Goal: Task Accomplishment & Management: Manage account settings

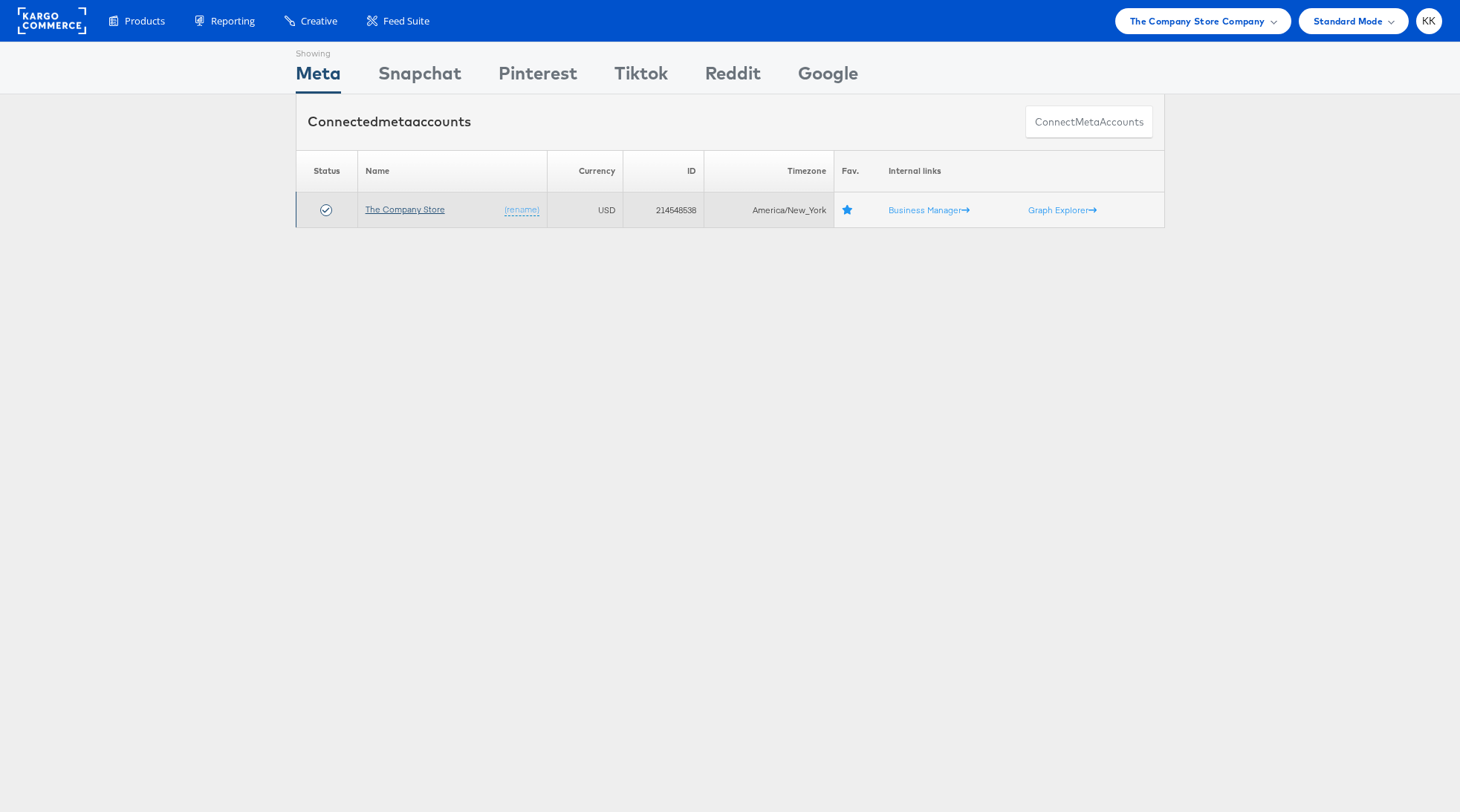
click at [398, 211] on link "The Company Store" at bounding box center [405, 209] width 79 height 11
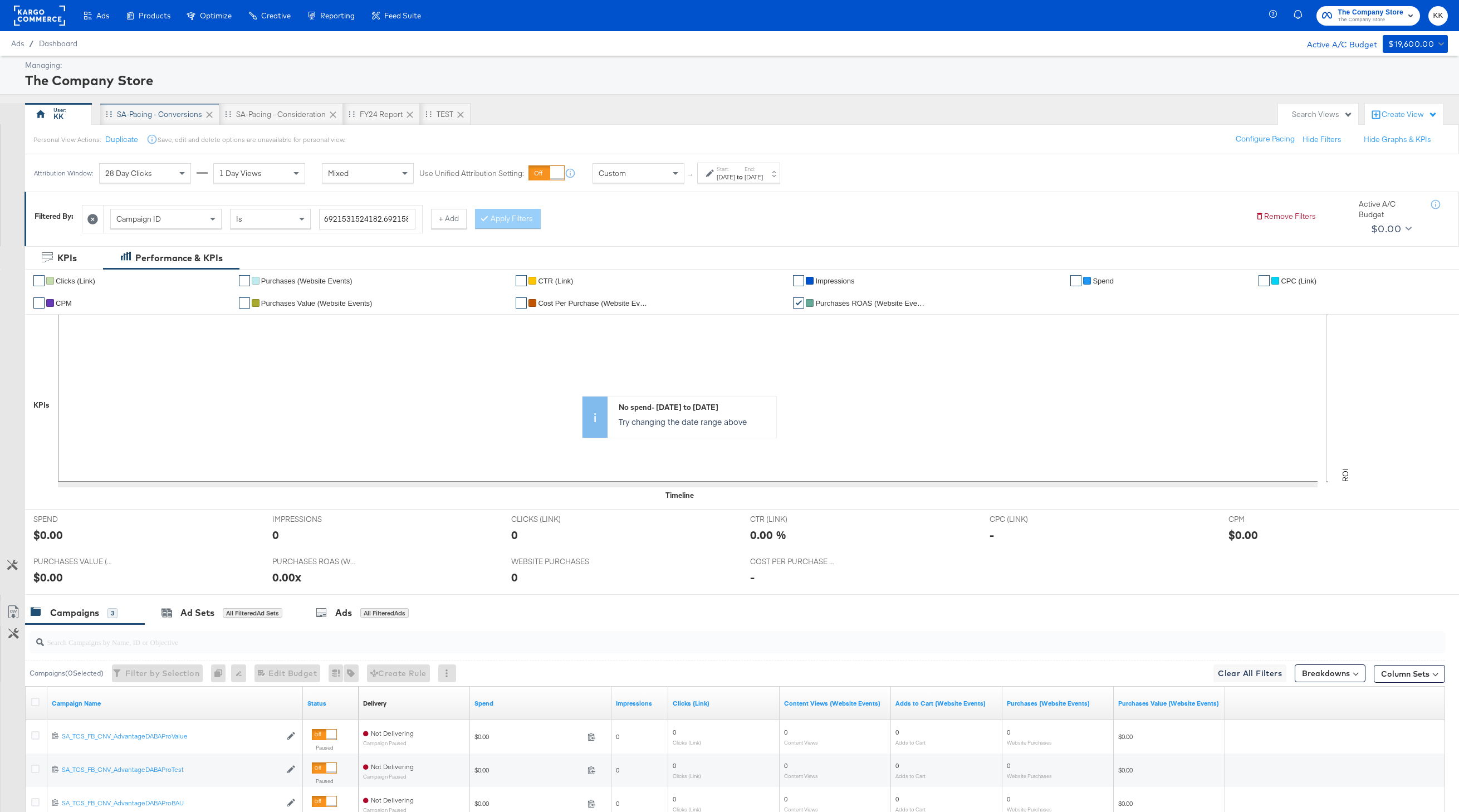
click at [166, 108] on div "SA-Pacing - Conversions" at bounding box center [160, 114] width 119 height 22
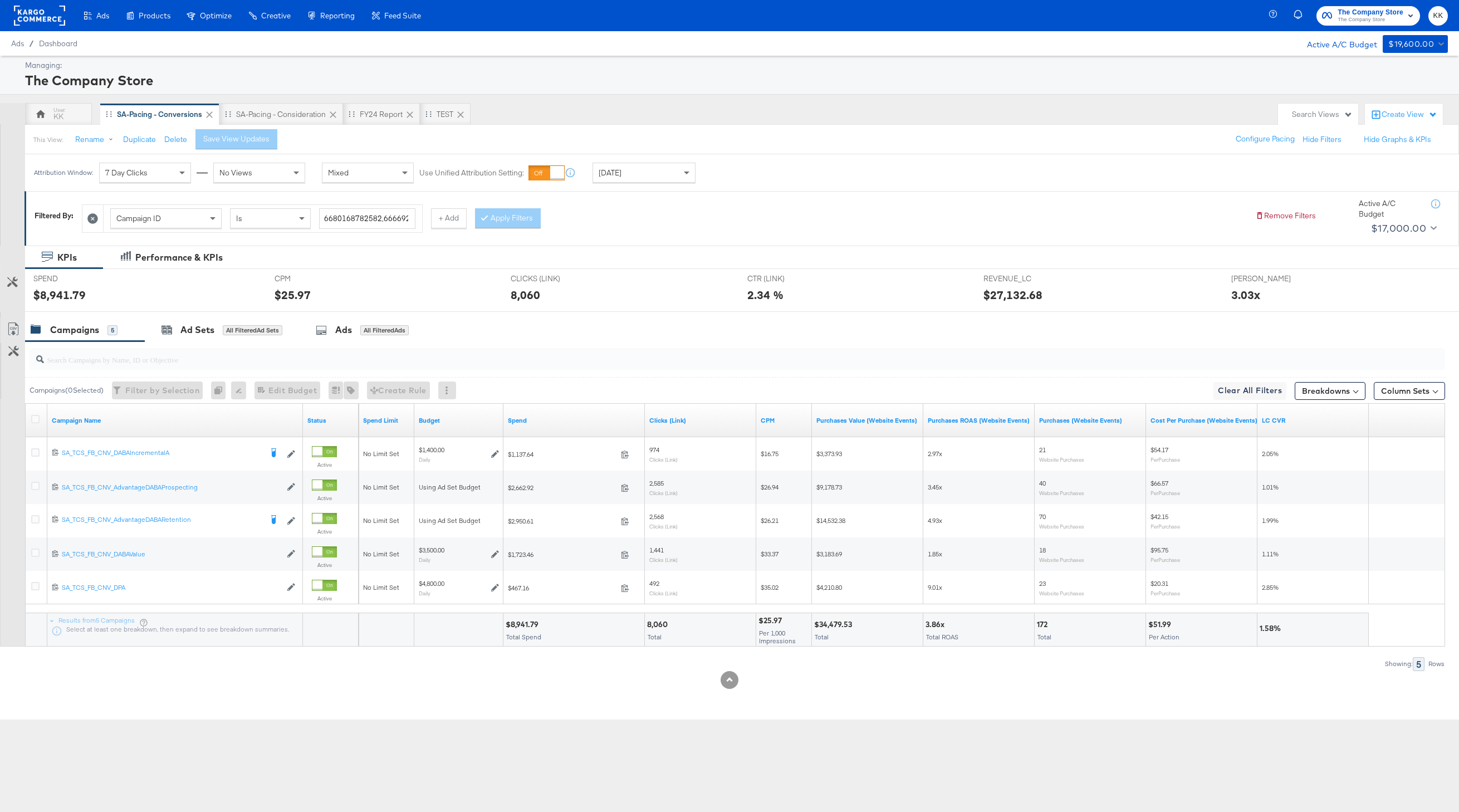
click at [507, 739] on div "Ads Products Optimize Creative Reporting Feed Suite The Company Store The Compa…" at bounding box center [730, 406] width 1459 height 812
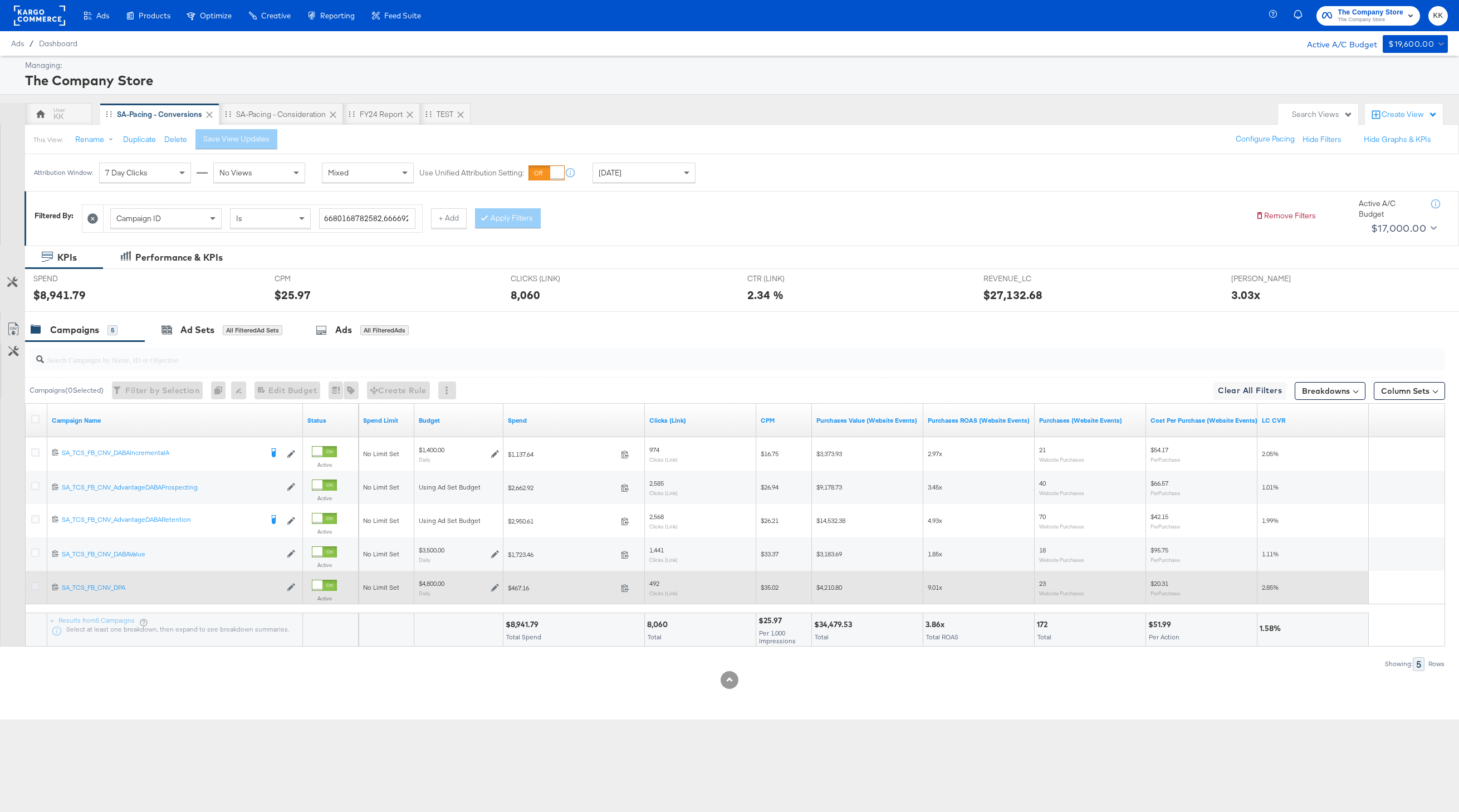
click at [37, 585] on icon at bounding box center [35, 586] width 9 height 9
click at [0, 0] on input "checkbox" at bounding box center [0, 0] width 0 height 0
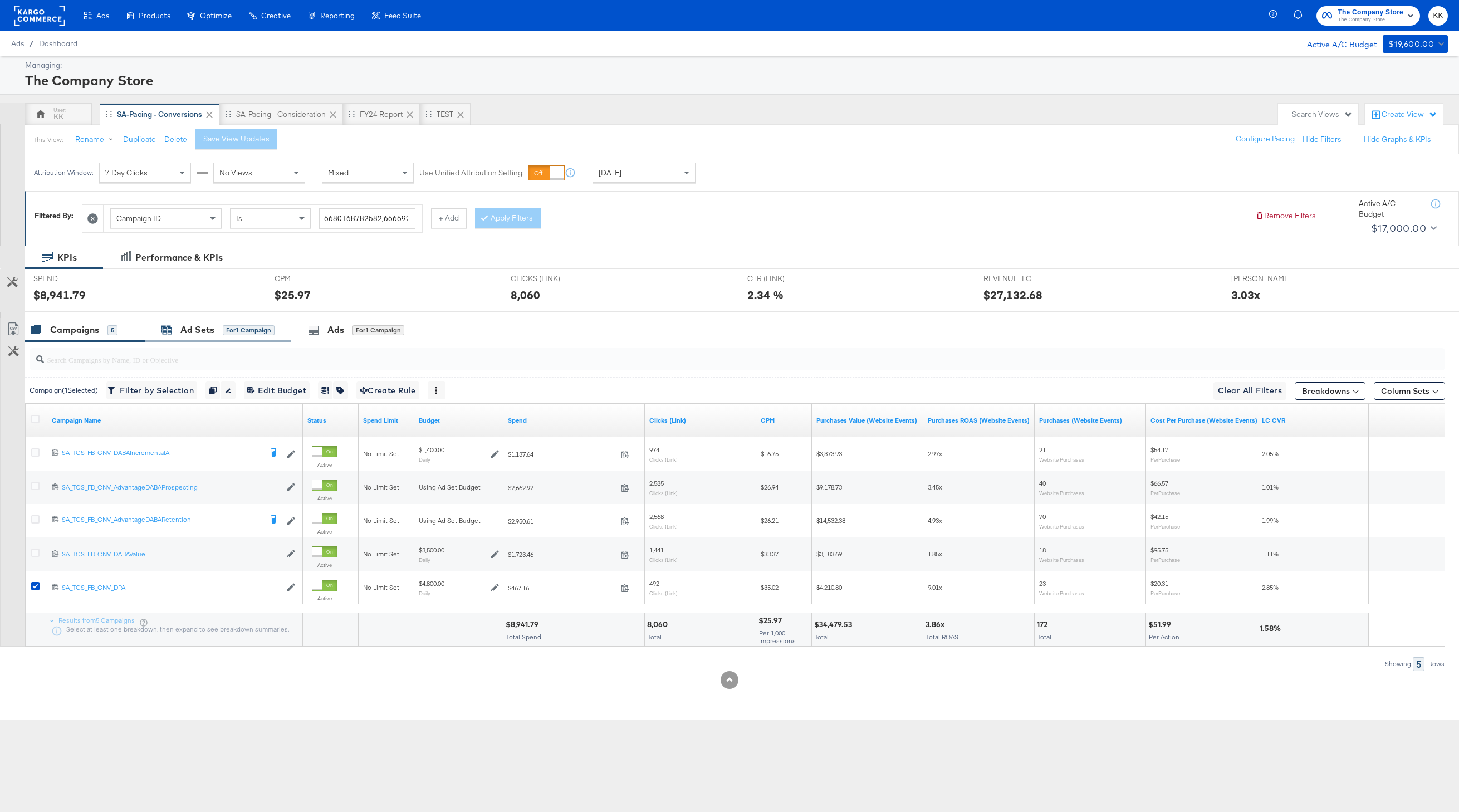
click at [245, 329] on div "for 1 Campaign" at bounding box center [248, 330] width 52 height 10
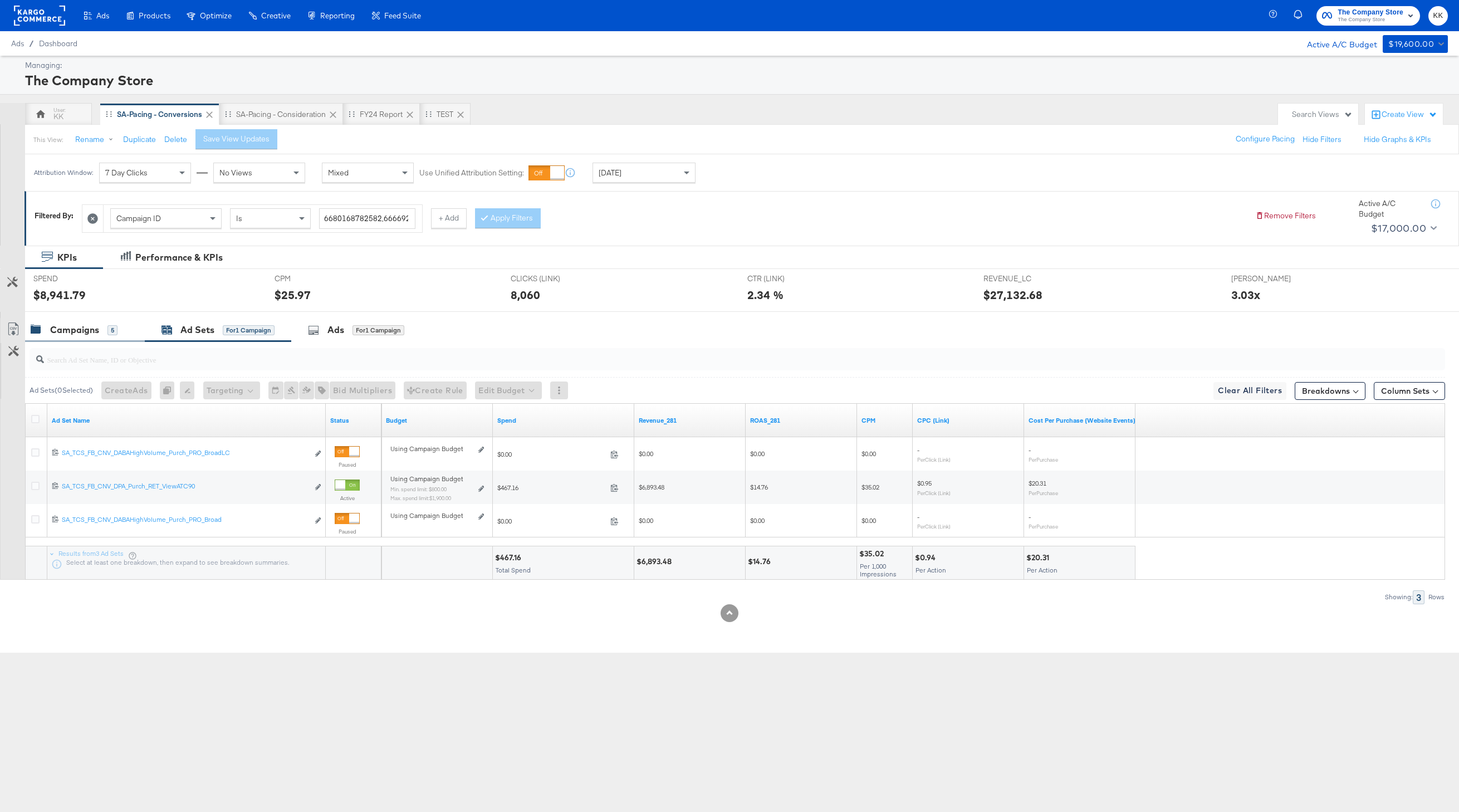
click at [91, 329] on div "Campaigns" at bounding box center [75, 330] width 49 height 13
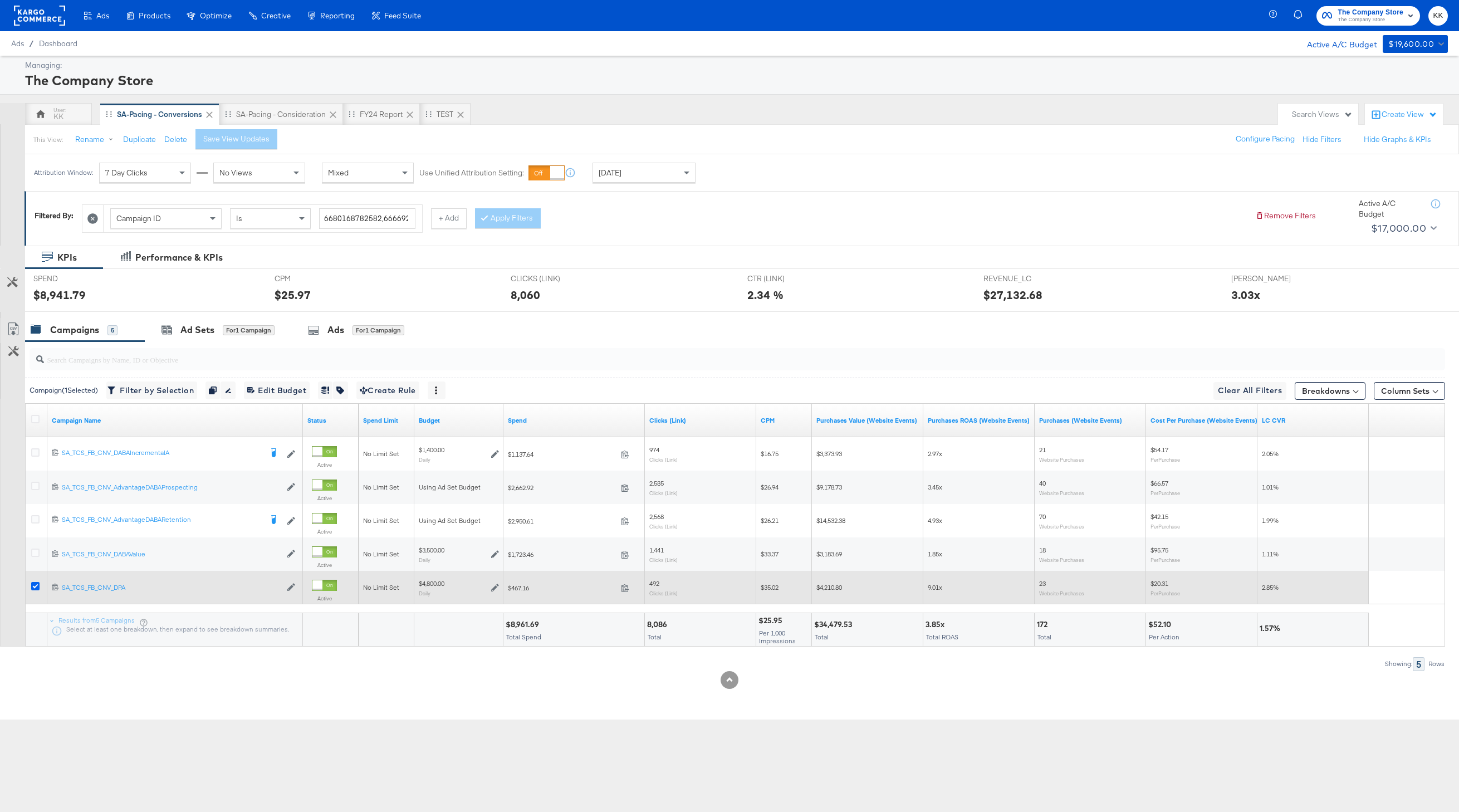
click at [34, 587] on icon at bounding box center [35, 586] width 9 height 9
click at [0, 0] on input "checkbox" at bounding box center [0, 0] width 0 height 0
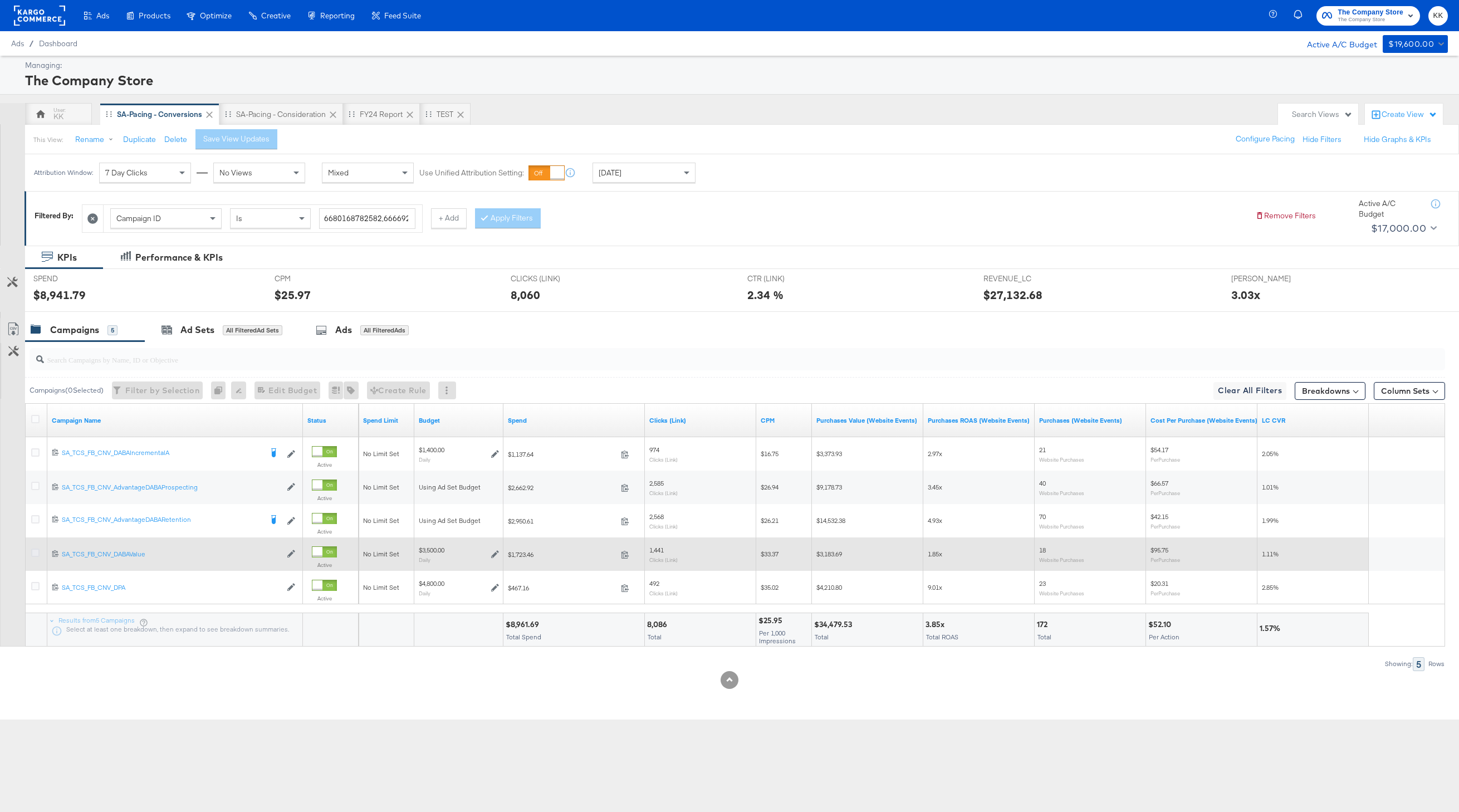
click at [34, 548] on icon at bounding box center [35, 553] width 9 height 9
click at [0, 0] on input "checkbox" at bounding box center [0, 0] width 0 height 0
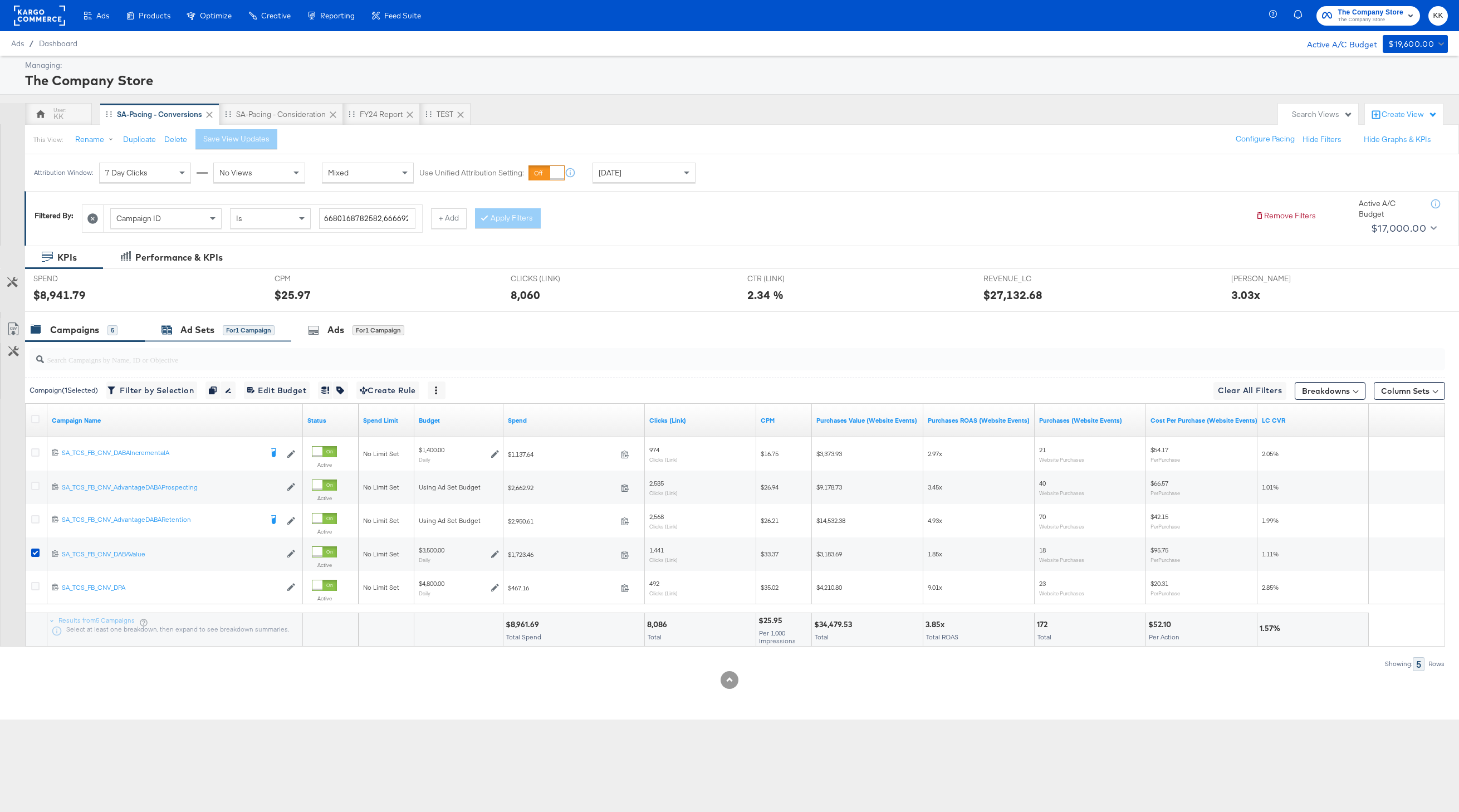
click at [200, 327] on div "Ad Sets" at bounding box center [198, 330] width 34 height 13
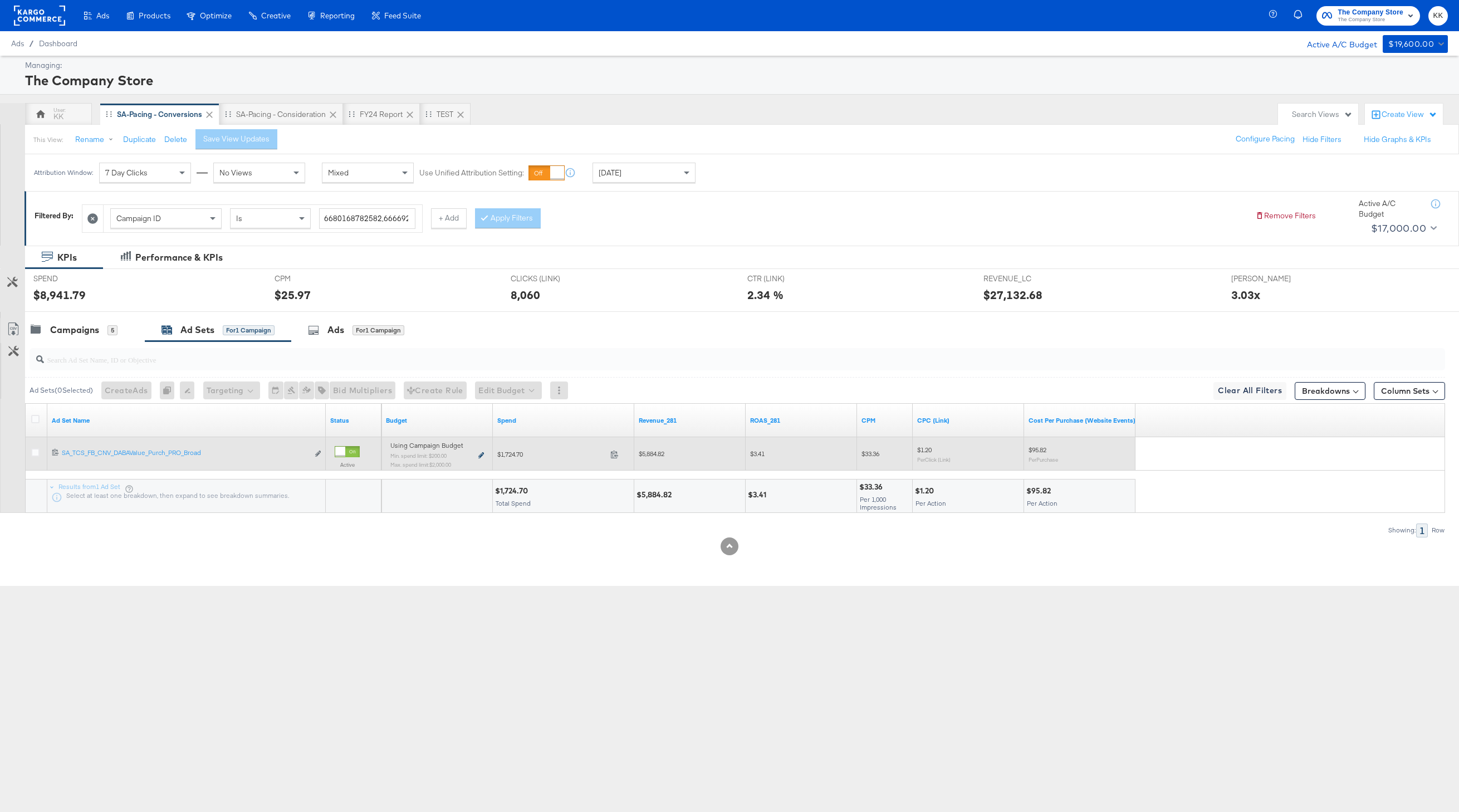
click at [479, 455] on icon at bounding box center [481, 455] width 6 height 6
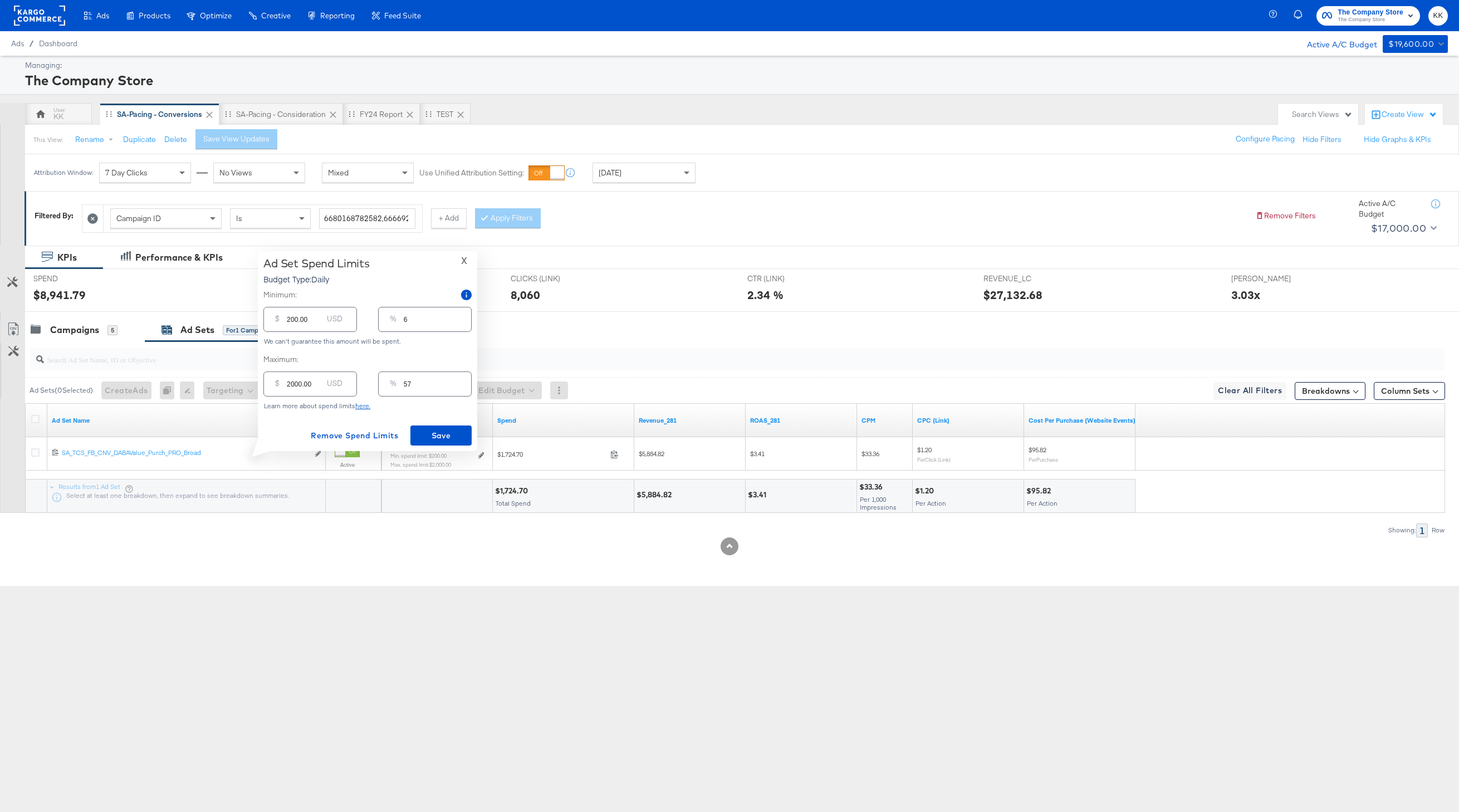
click at [397, 614] on div "Ads Ads Dashboard Main dashboard for Media Buying. New Campaign Create a new ca…" at bounding box center [730, 406] width 1459 height 812
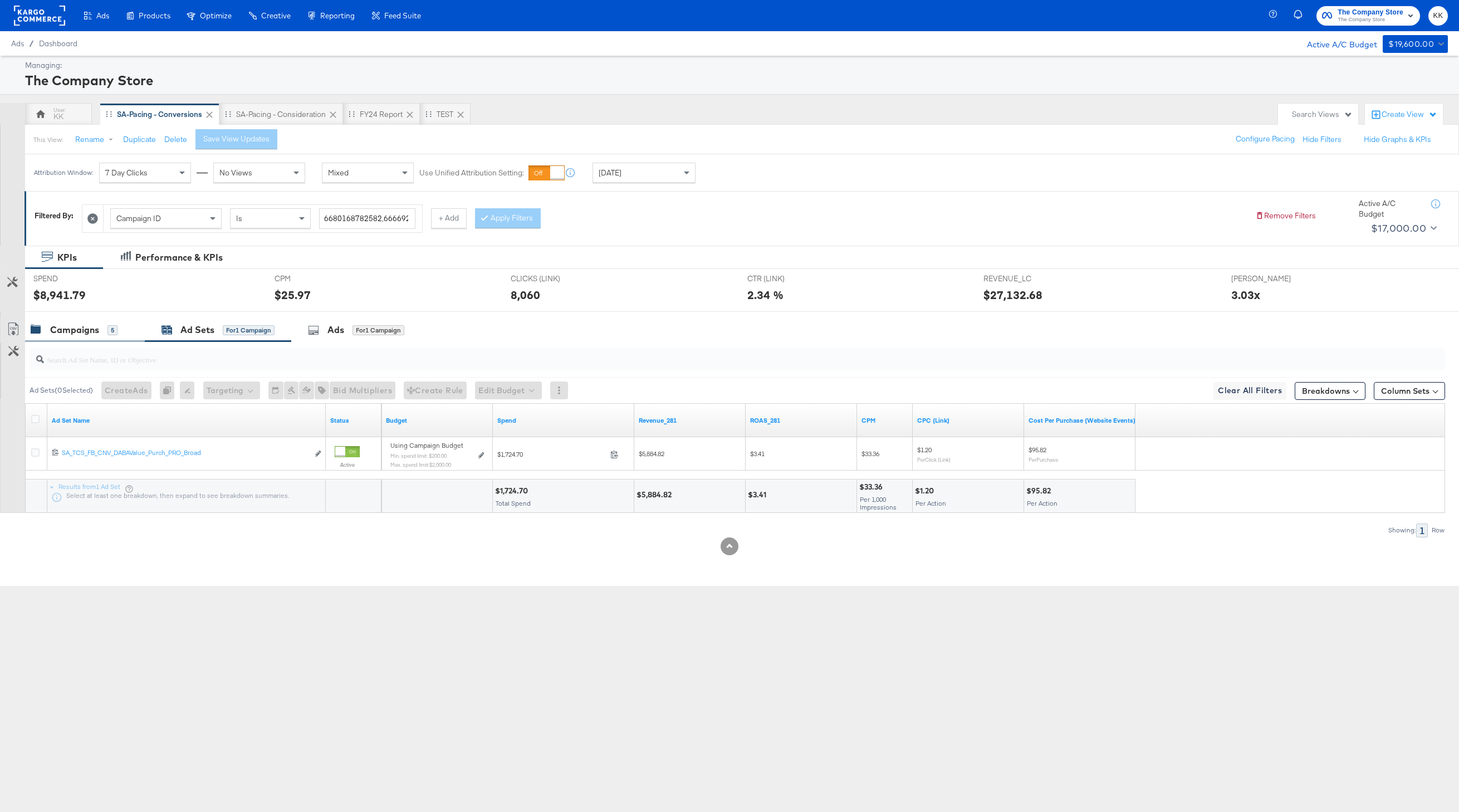
click at [75, 327] on div "Campaigns" at bounding box center [75, 330] width 49 height 13
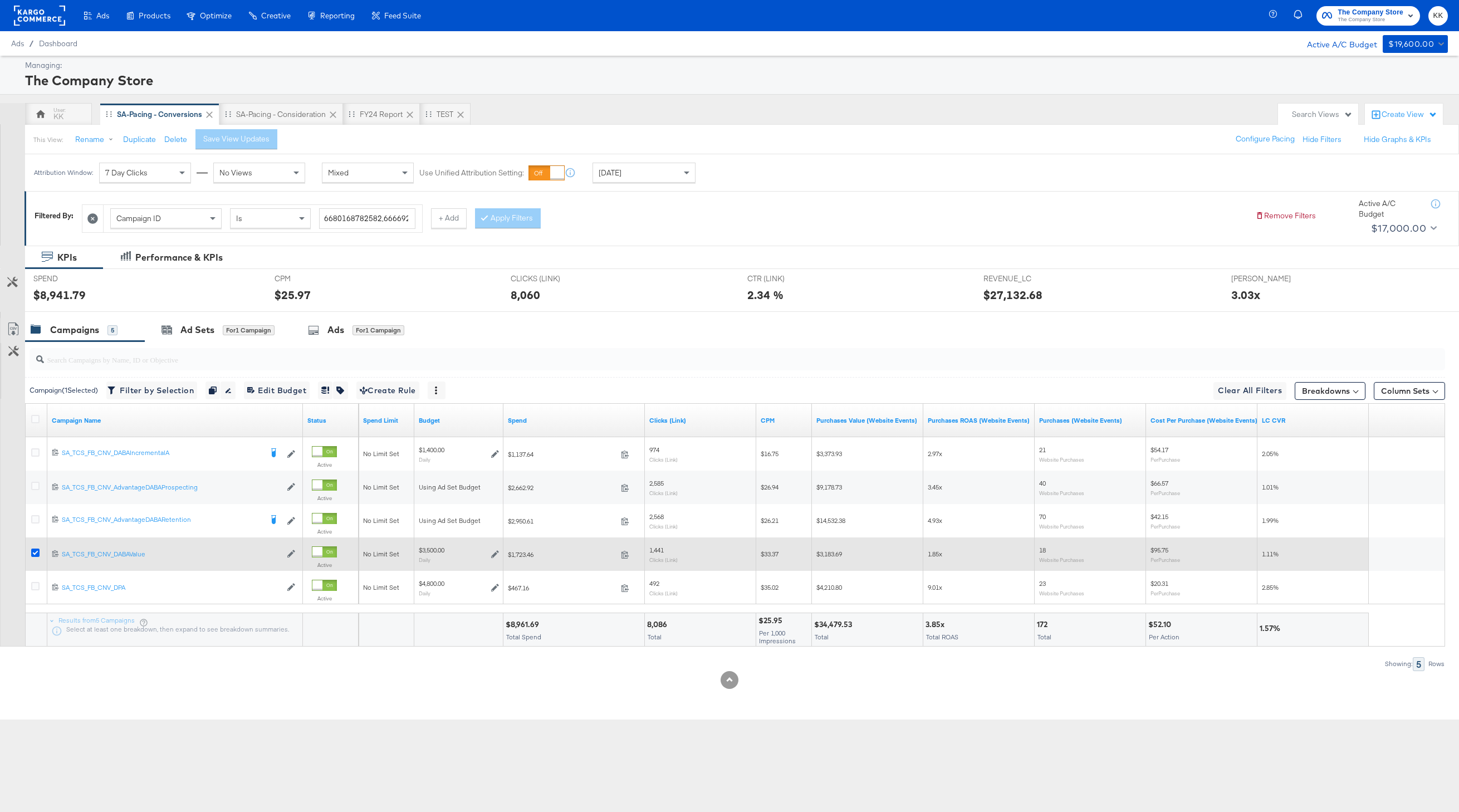
click at [35, 553] on icon at bounding box center [35, 553] width 9 height 9
click at [0, 0] on input "checkbox" at bounding box center [0, 0] width 0 height 0
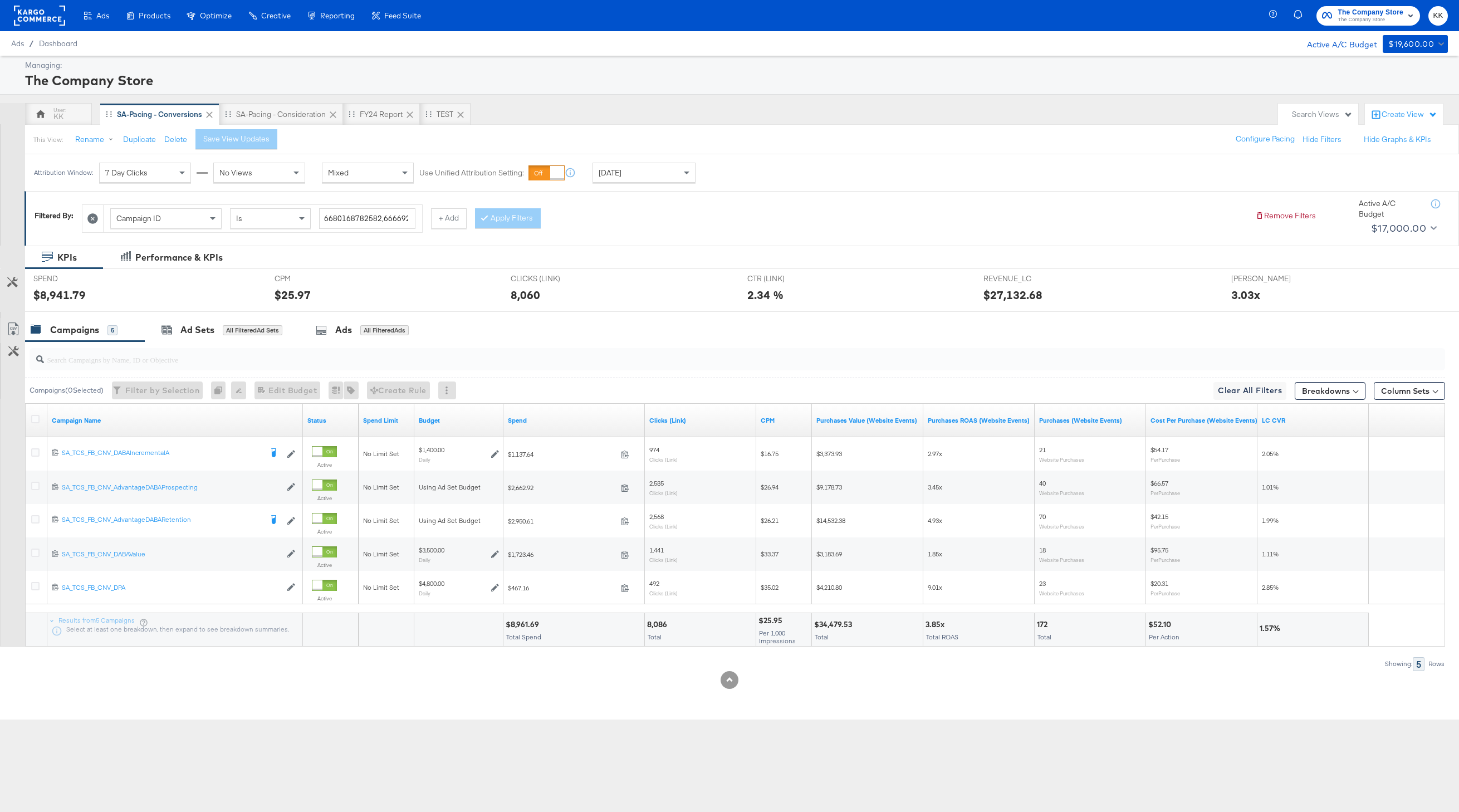
click at [255, 738] on div "Ads Ads Dashboard Main dashboard for Media Buying. New Campaign Create a new ca…" at bounding box center [730, 406] width 1459 height 812
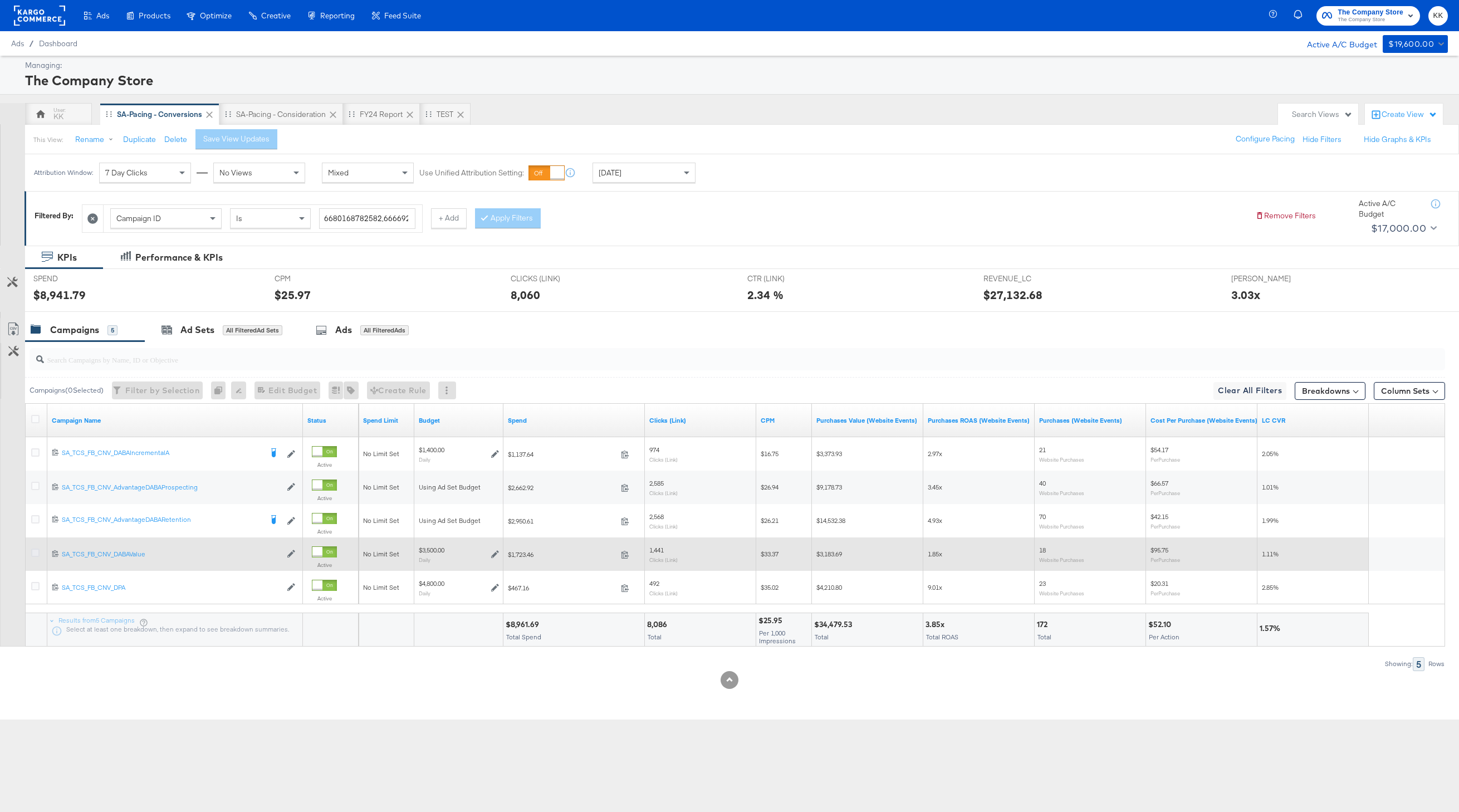
click at [38, 551] on icon at bounding box center [35, 553] width 9 height 9
click at [0, 0] on input "checkbox" at bounding box center [0, 0] width 0 height 0
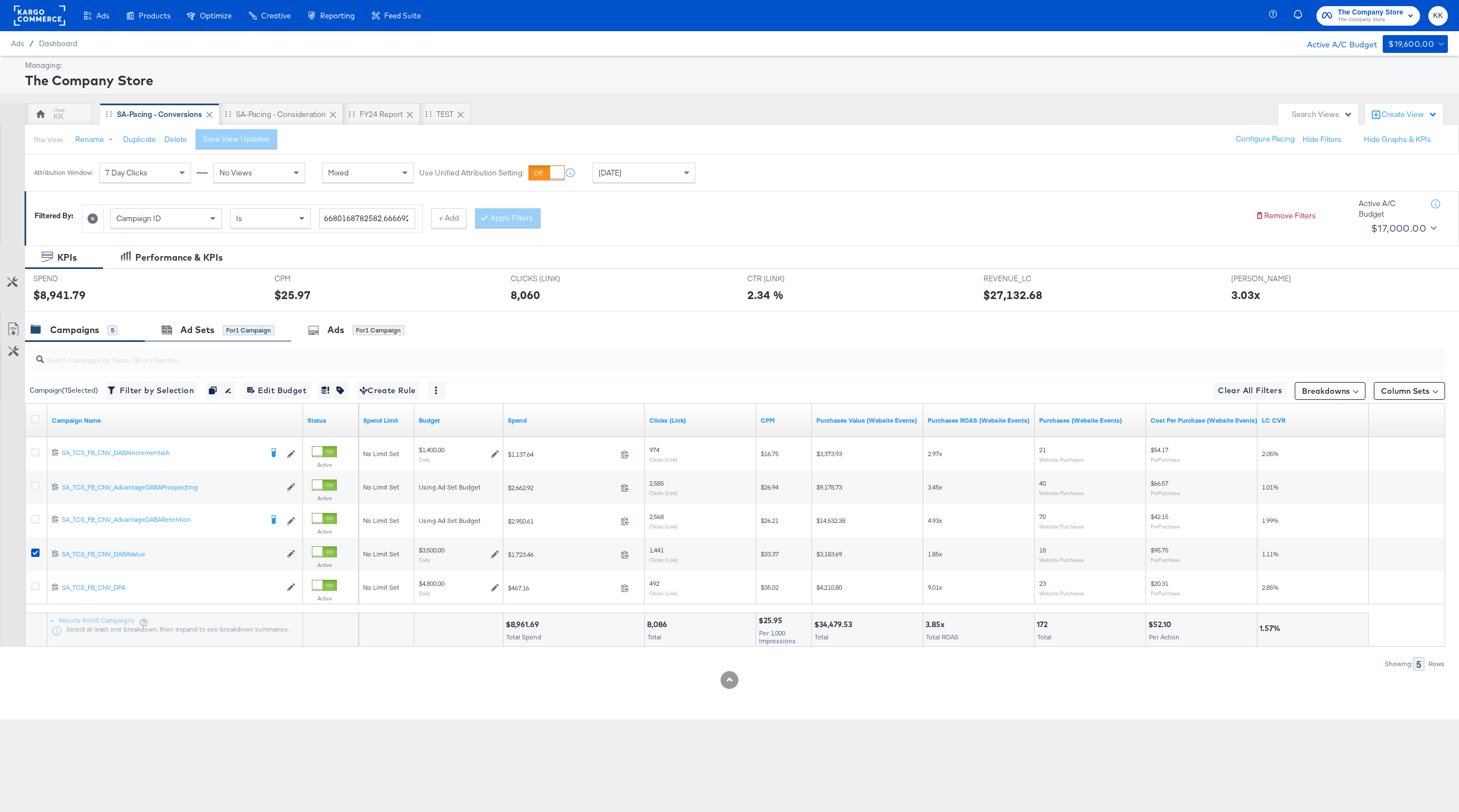
click at [248, 337] on div "Ad Sets for 1 Campaign" at bounding box center [218, 330] width 146 height 24
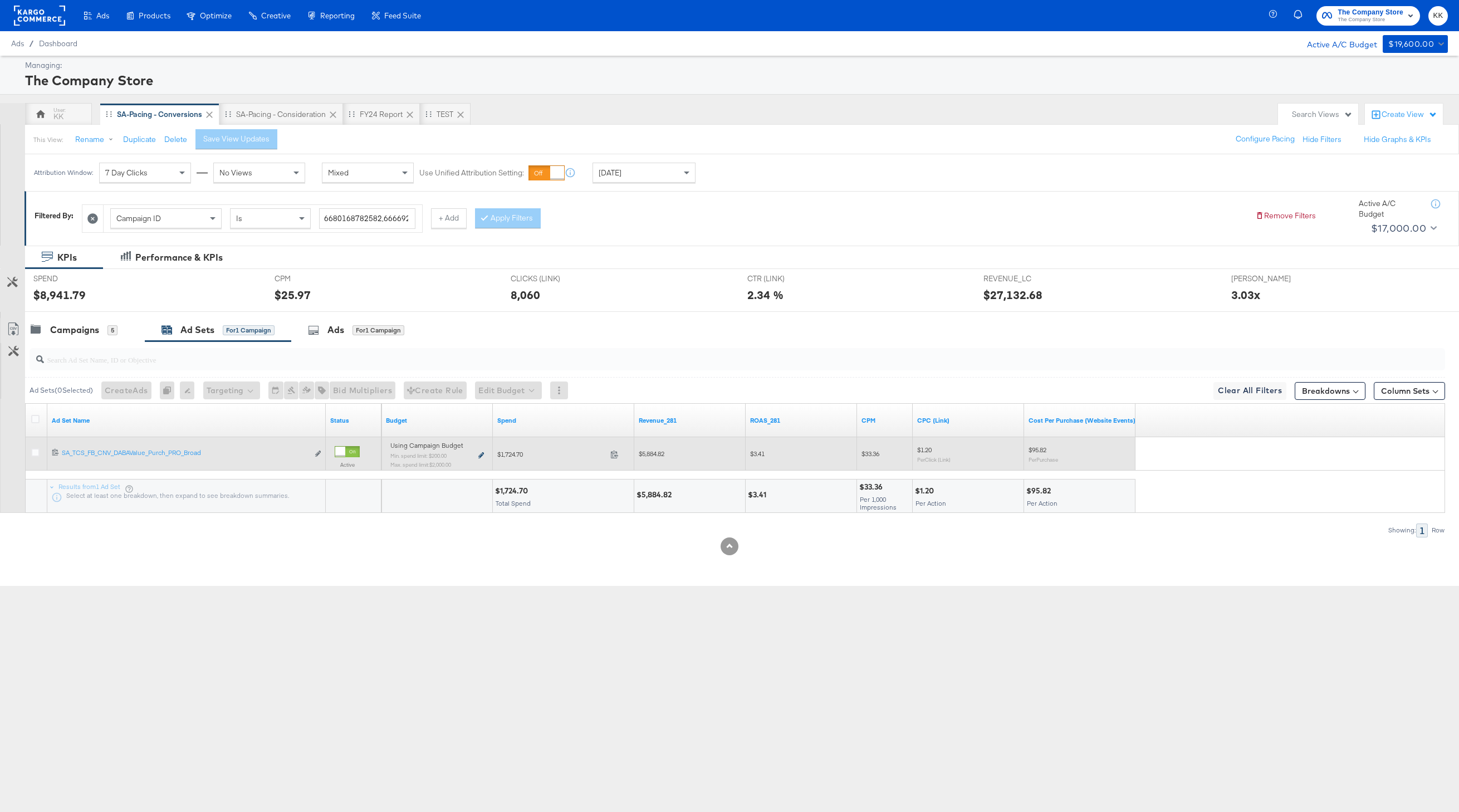
click at [482, 455] on icon at bounding box center [481, 455] width 6 height 6
type input "200.00"
type input "6"
type input "2000.00"
type input "57"
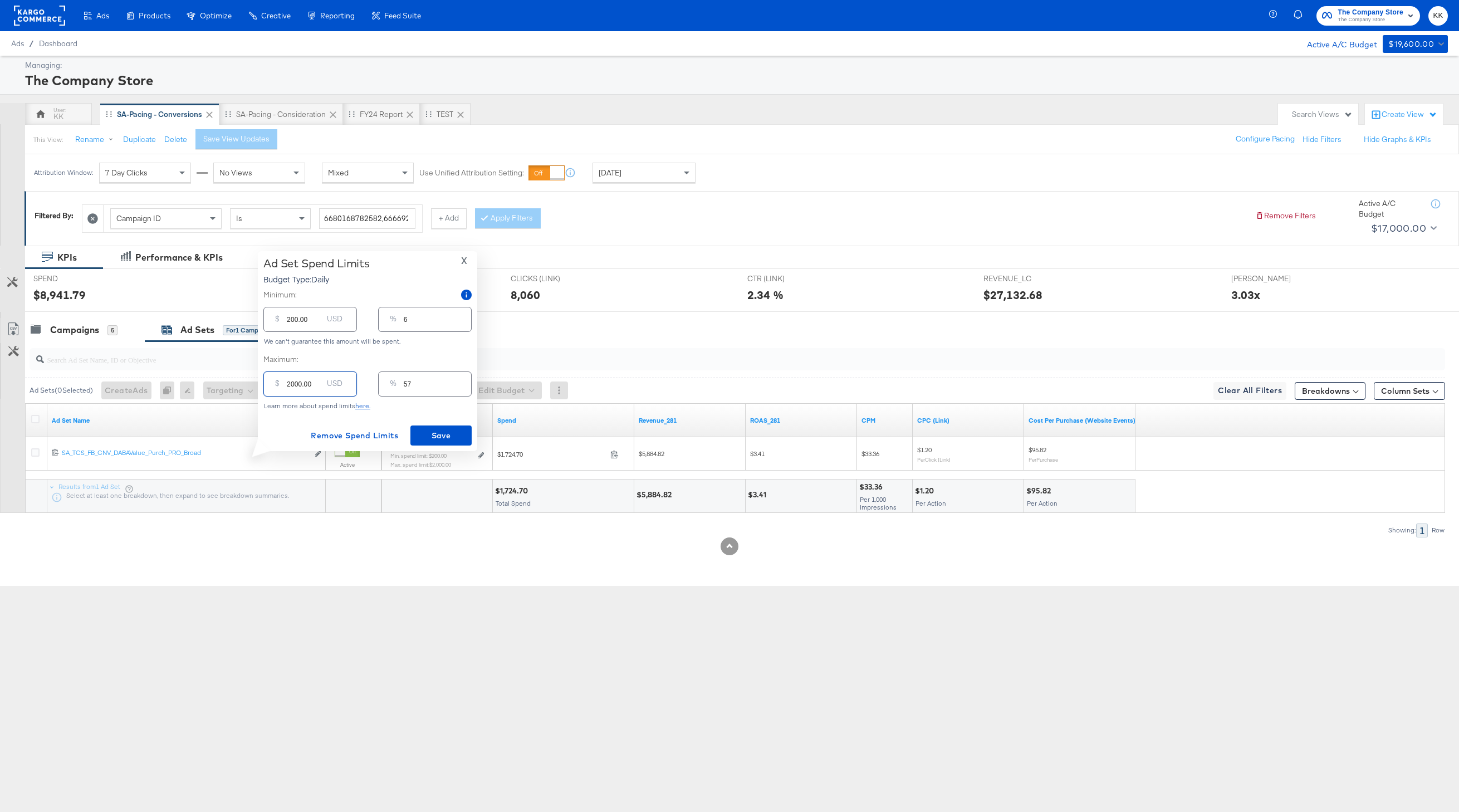
click at [288, 382] on input "2000.00" at bounding box center [305, 379] width 35 height 24
type input "000.00"
type input "0"
type input "3000.00"
type input "86"
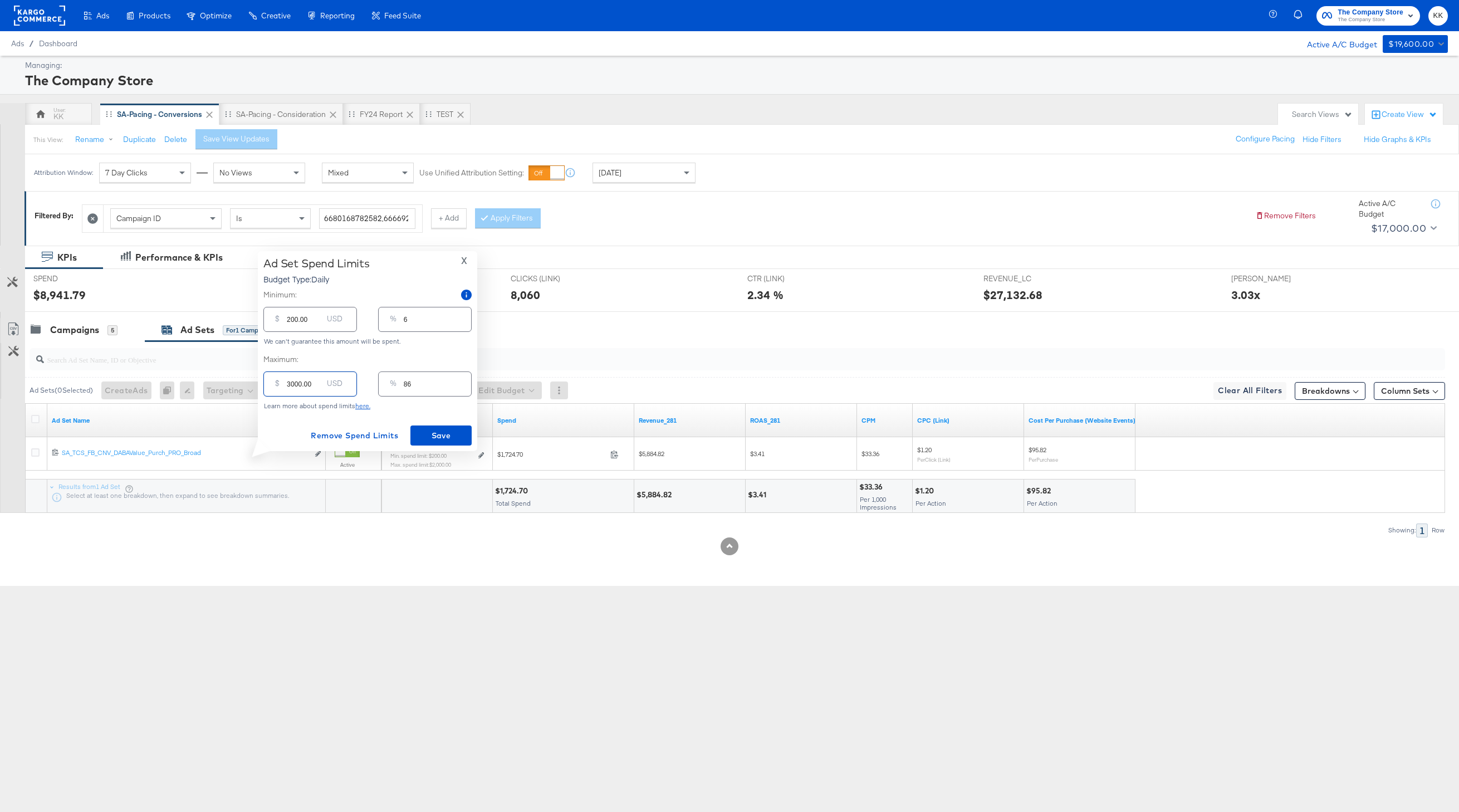
type input "3000.00"
click at [289, 319] on input "200.00" at bounding box center [305, 315] width 35 height 24
type input "00.00"
type input "0"
type input "100.00"
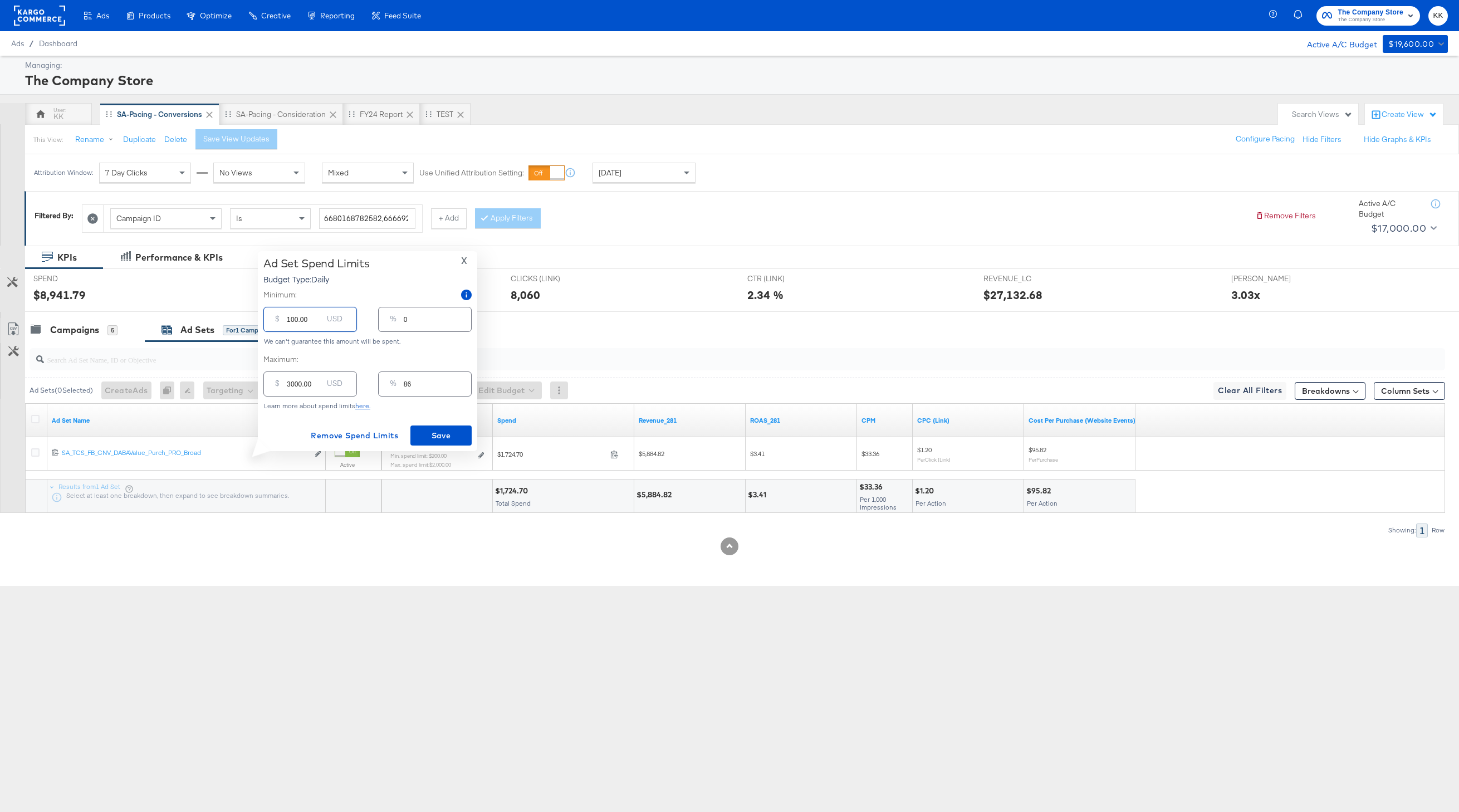
type input "3"
type input "1200.00"
type input "34"
type input "100.00"
type input "3"
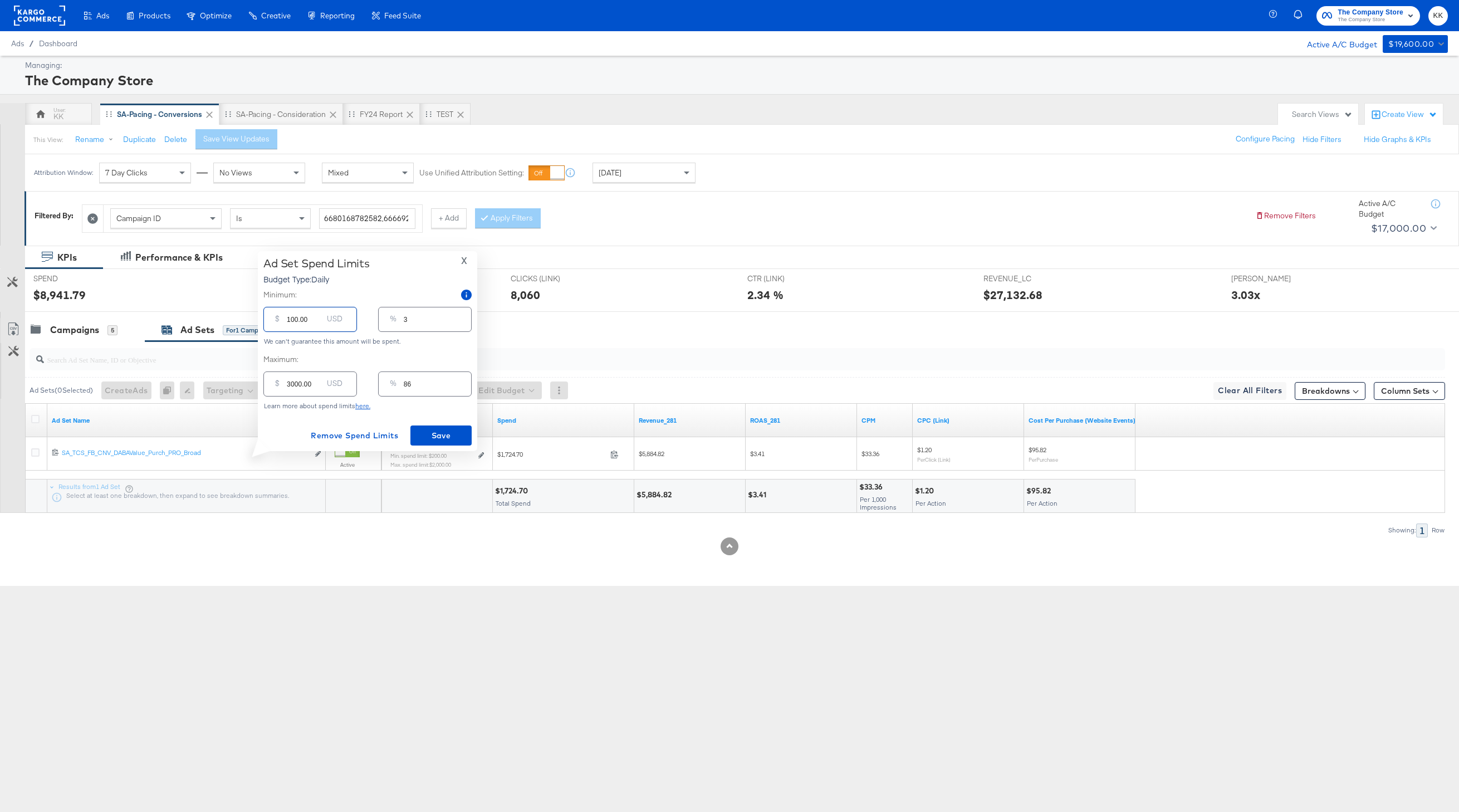
type input "00.00"
type input "0"
type input "900.00"
type input "26"
type input "00.00"
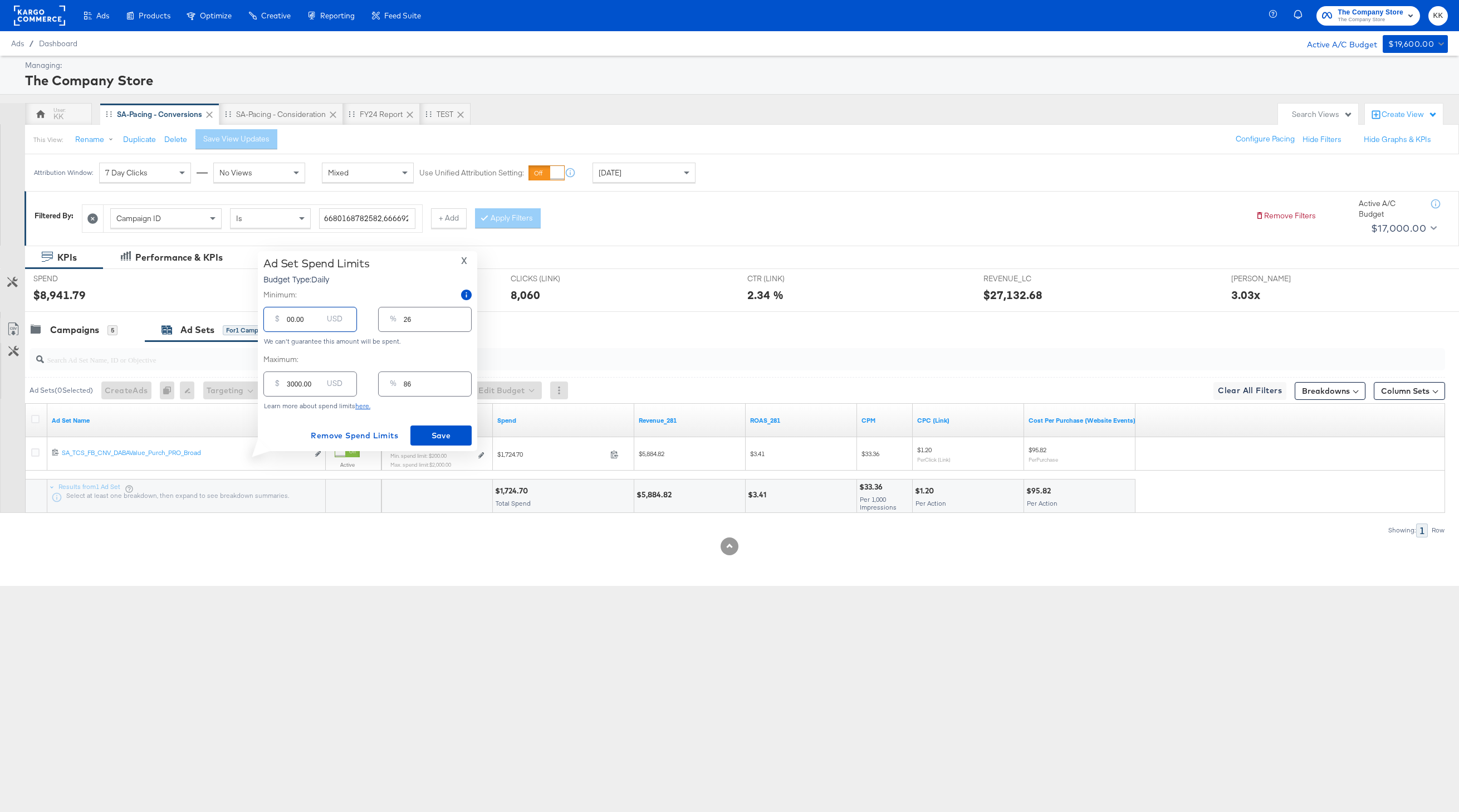
type input "0"
type input "800.00"
type input "23"
type input "800.00"
click at [436, 429] on span "Save" at bounding box center [441, 436] width 53 height 14
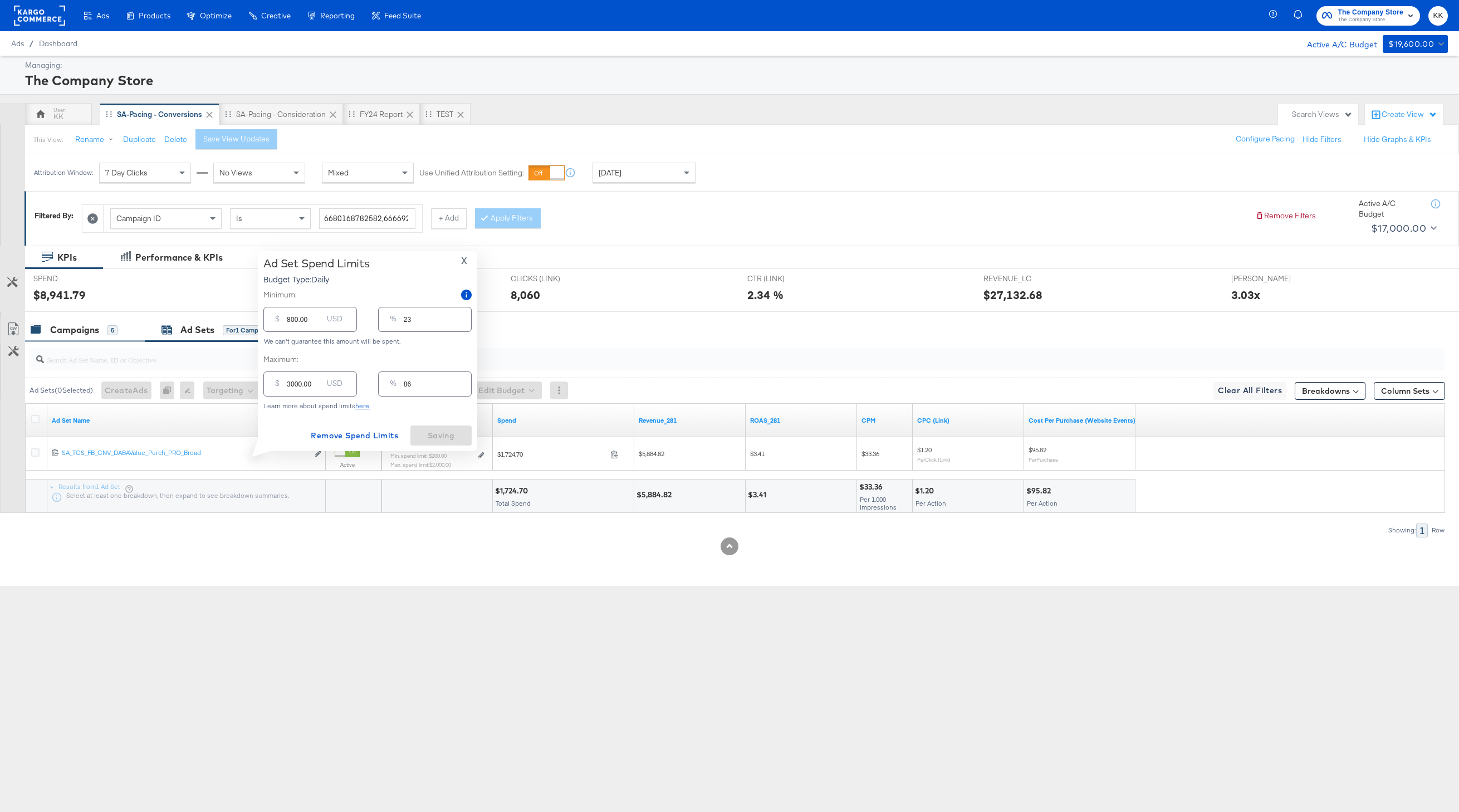
click at [81, 330] on div "Campaigns" at bounding box center [75, 330] width 49 height 13
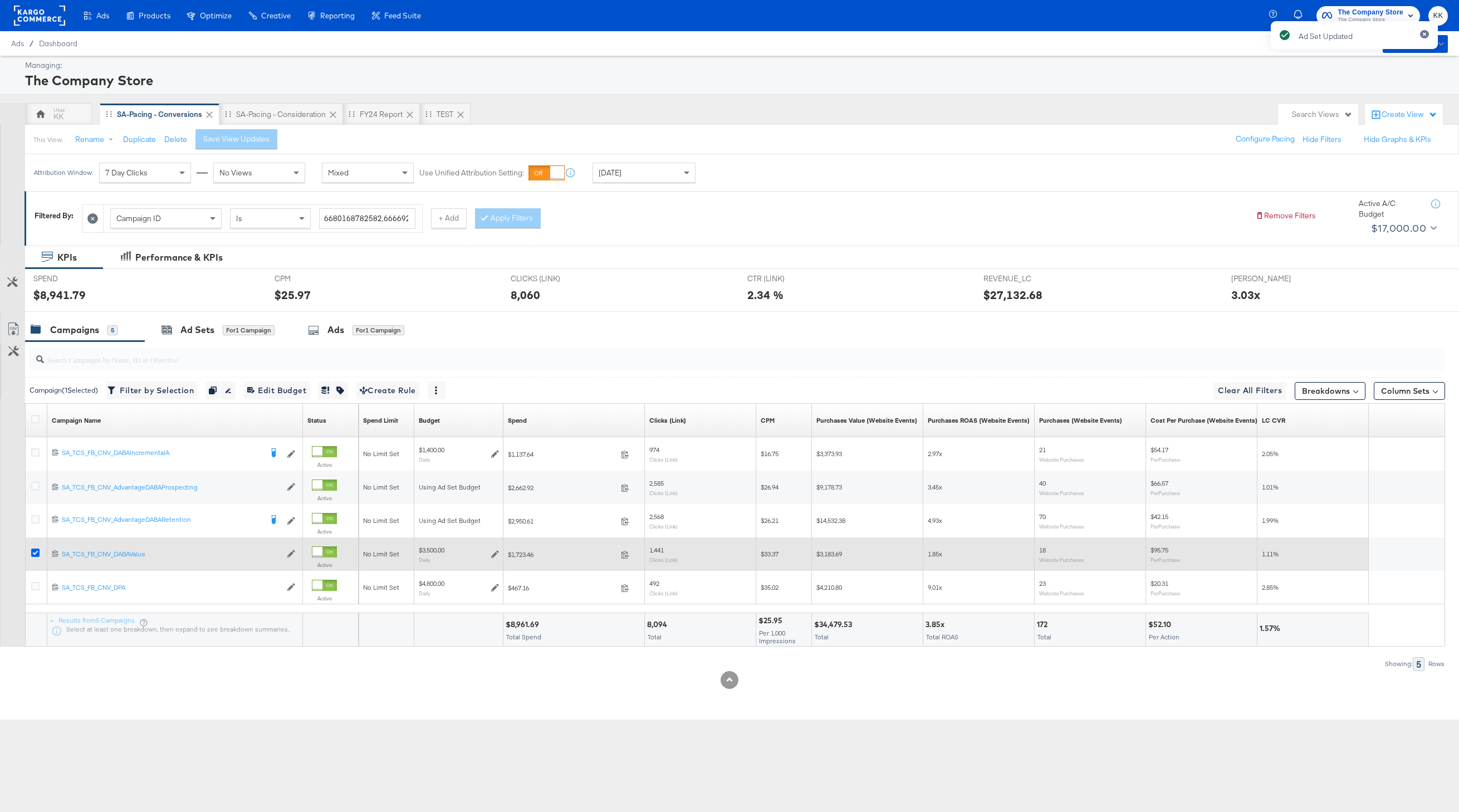
click at [35, 553] on icon at bounding box center [35, 553] width 9 height 9
click at [0, 0] on input "checkbox" at bounding box center [0, 0] width 0 height 0
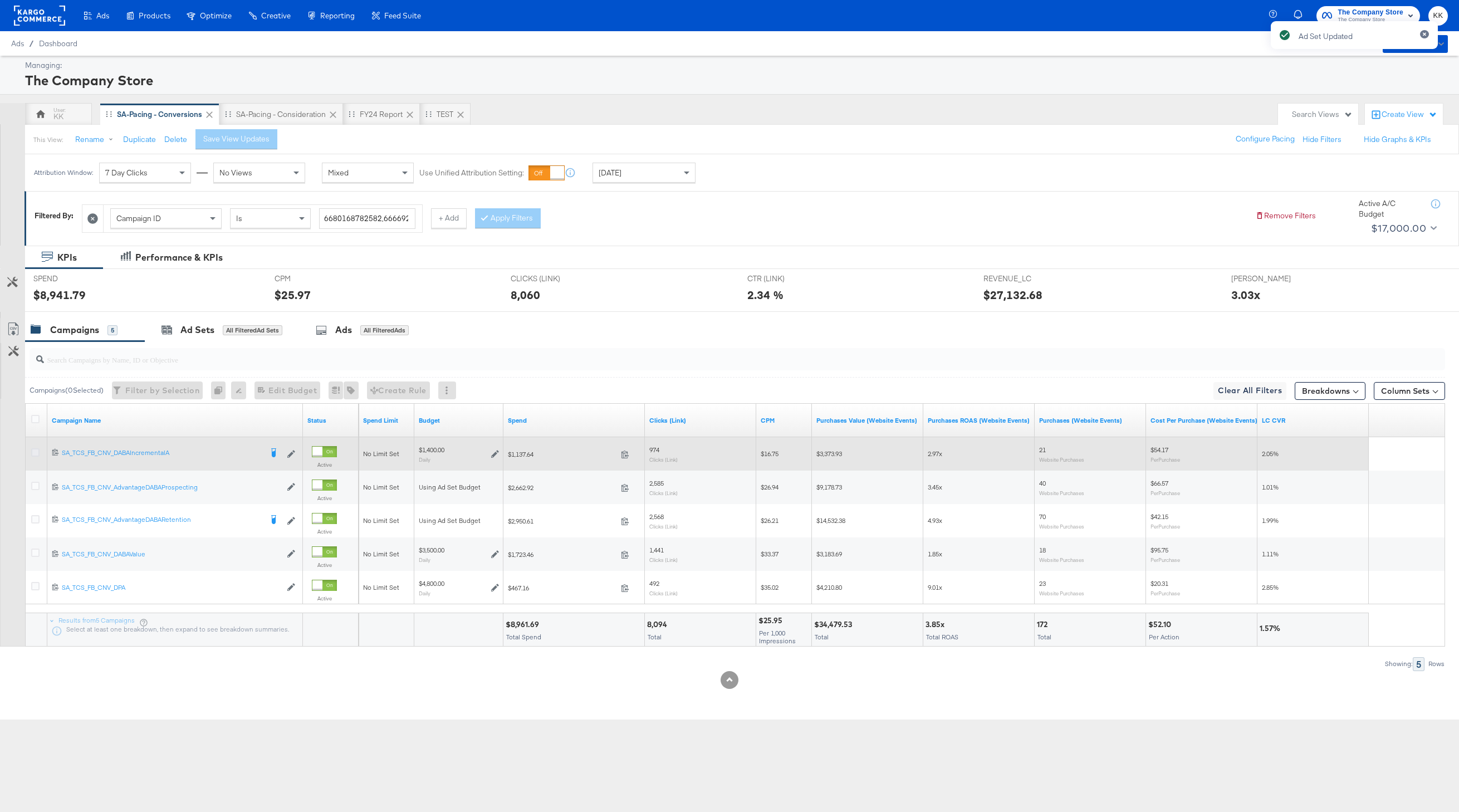
click at [31, 451] on icon at bounding box center [35, 453] width 9 height 9
click at [0, 0] on input "checkbox" at bounding box center [0, 0] width 0 height 0
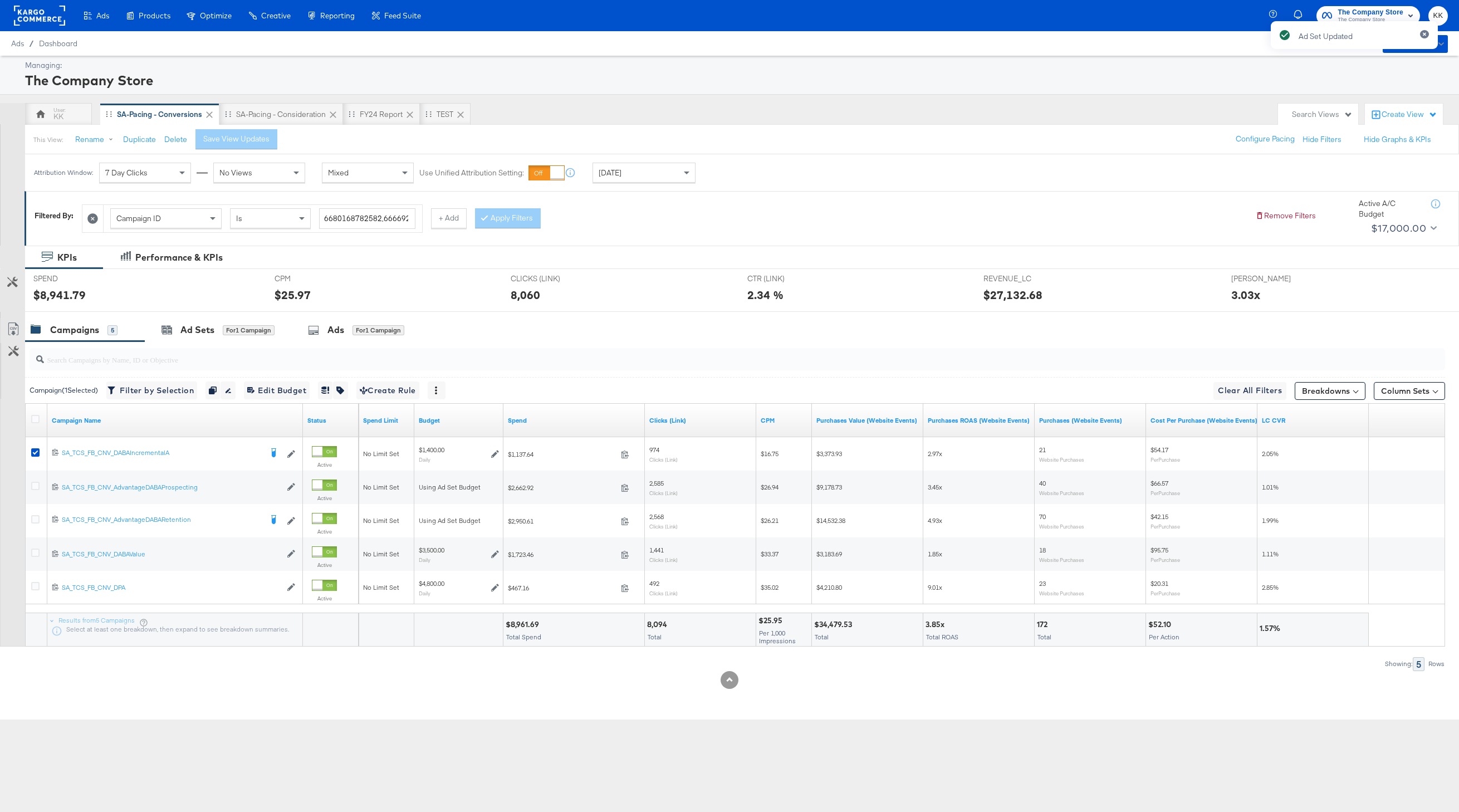
click at [257, 273] on div "SPEND SPEND $8,941.79" at bounding box center [146, 290] width 241 height 42
click at [239, 324] on div "Ad Sets for 1 Campaign" at bounding box center [218, 330] width 113 height 13
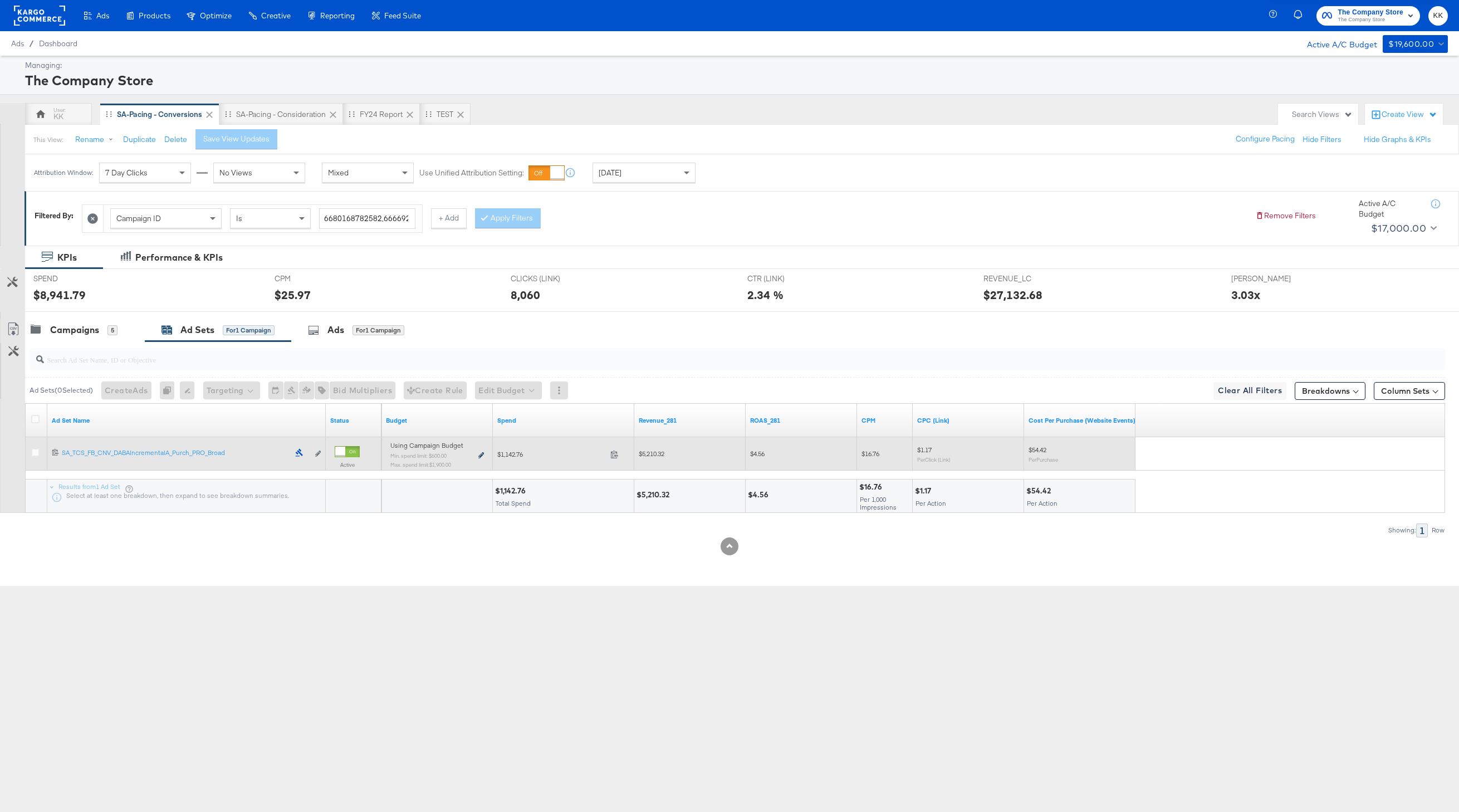
click at [483, 454] on icon at bounding box center [481, 455] width 6 height 6
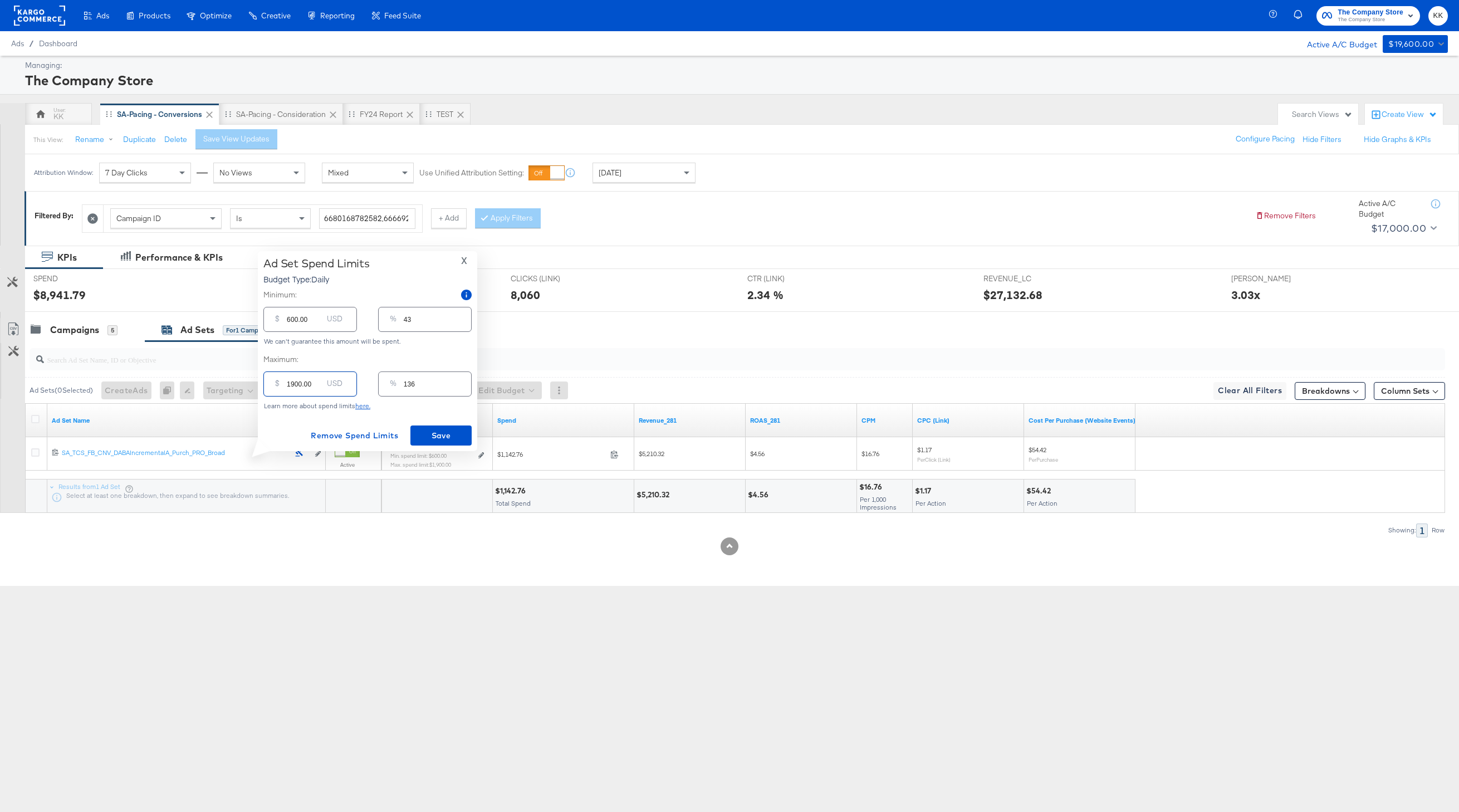
drag, startPoint x: 297, startPoint y: 387, endPoint x: 275, endPoint y: 386, distance: 22.0
click at [275, 386] on div "$ 1900.00 USD" at bounding box center [310, 384] width 94 height 25
click at [291, 386] on input "1900.00" at bounding box center [305, 379] width 35 height 24
click at [289, 321] on input "600.00" at bounding box center [305, 315] width 35 height 24
type input "00.00"
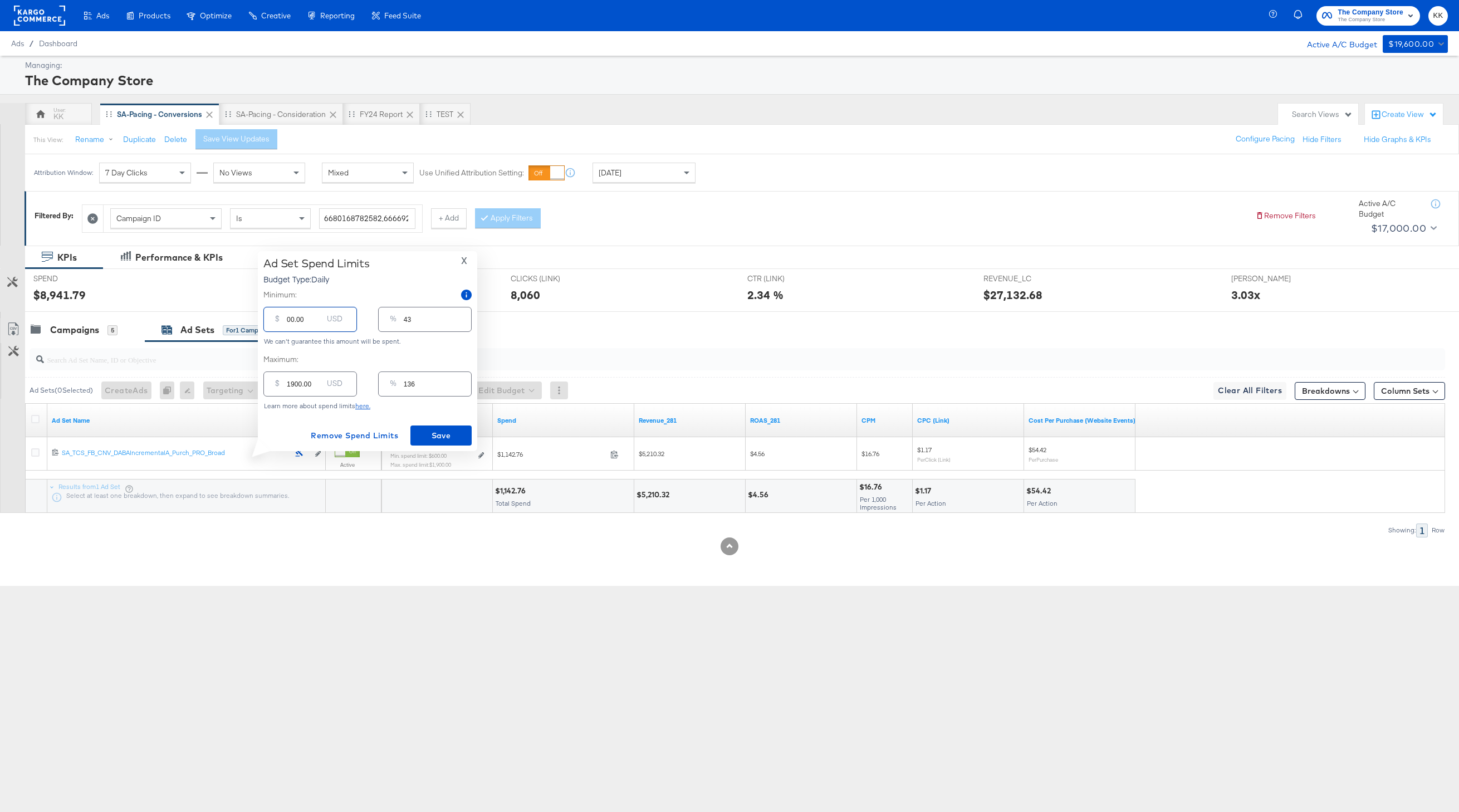
type input "0"
type input "800.00"
type input "57"
type input "800.00"
click at [439, 439] on span "Save" at bounding box center [441, 436] width 53 height 14
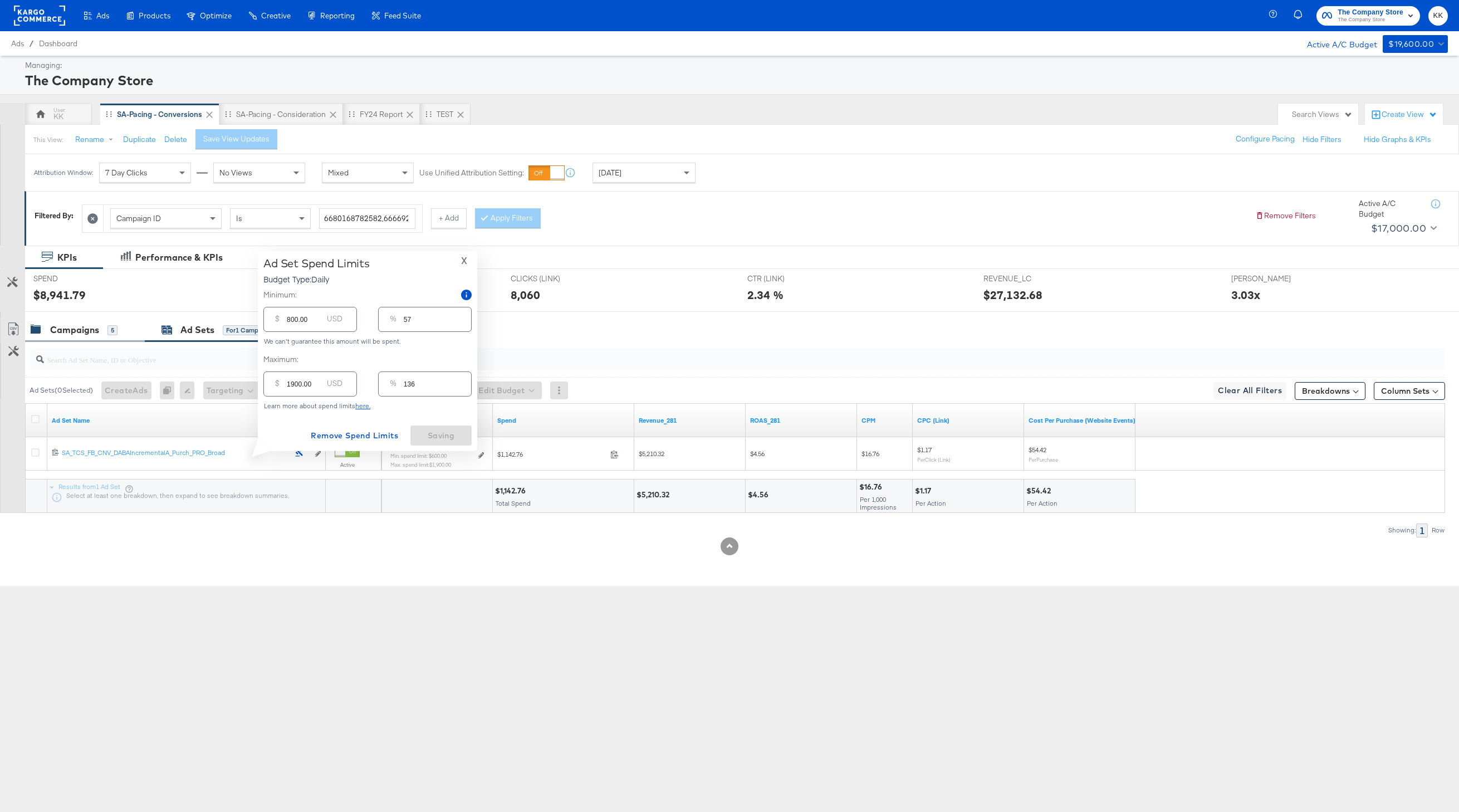
click at [72, 337] on div "Campaigns 5" at bounding box center [85, 330] width 120 height 24
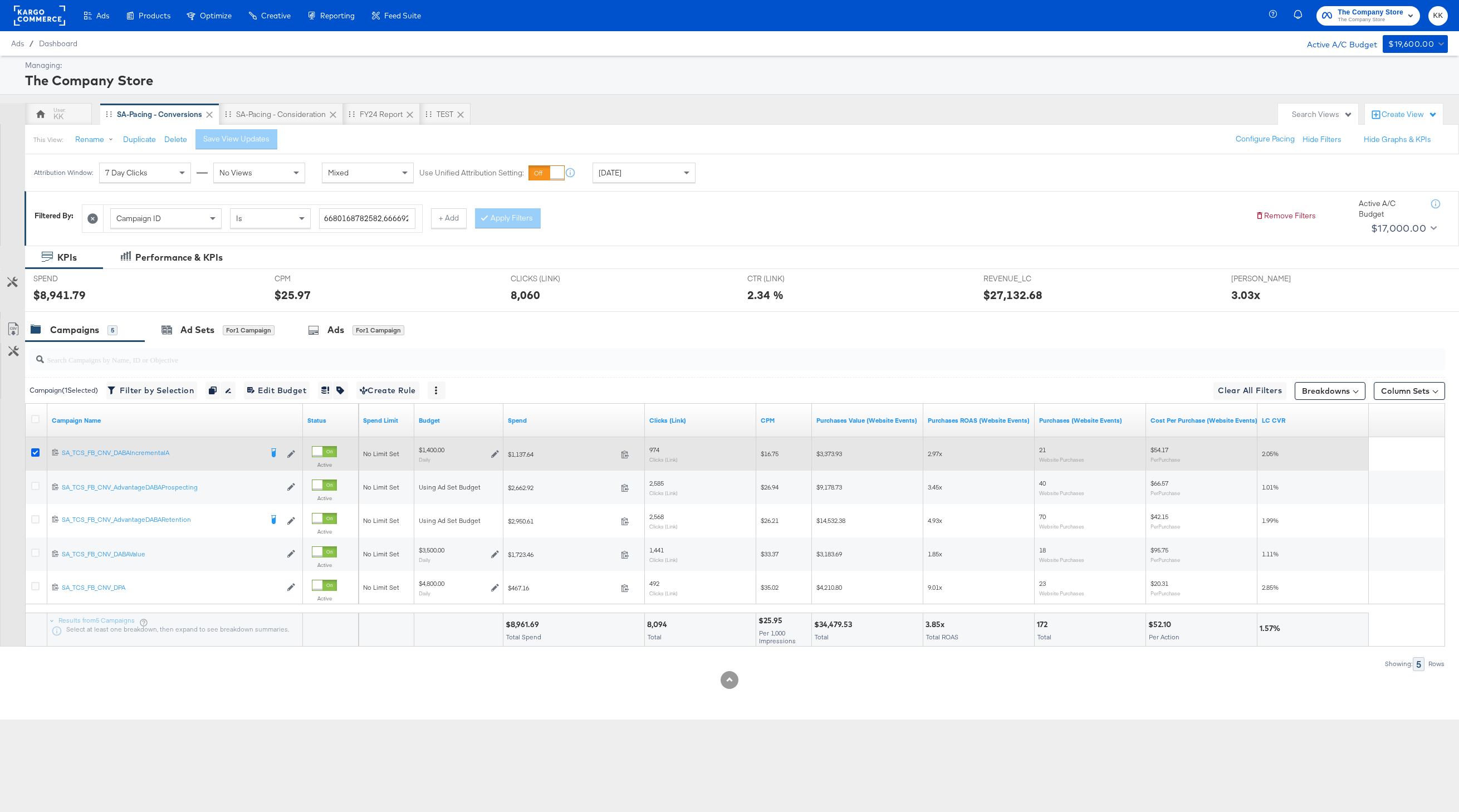
click at [32, 454] on icon at bounding box center [35, 453] width 9 height 9
click at [0, 0] on input "checkbox" at bounding box center [0, 0] width 0 height 0
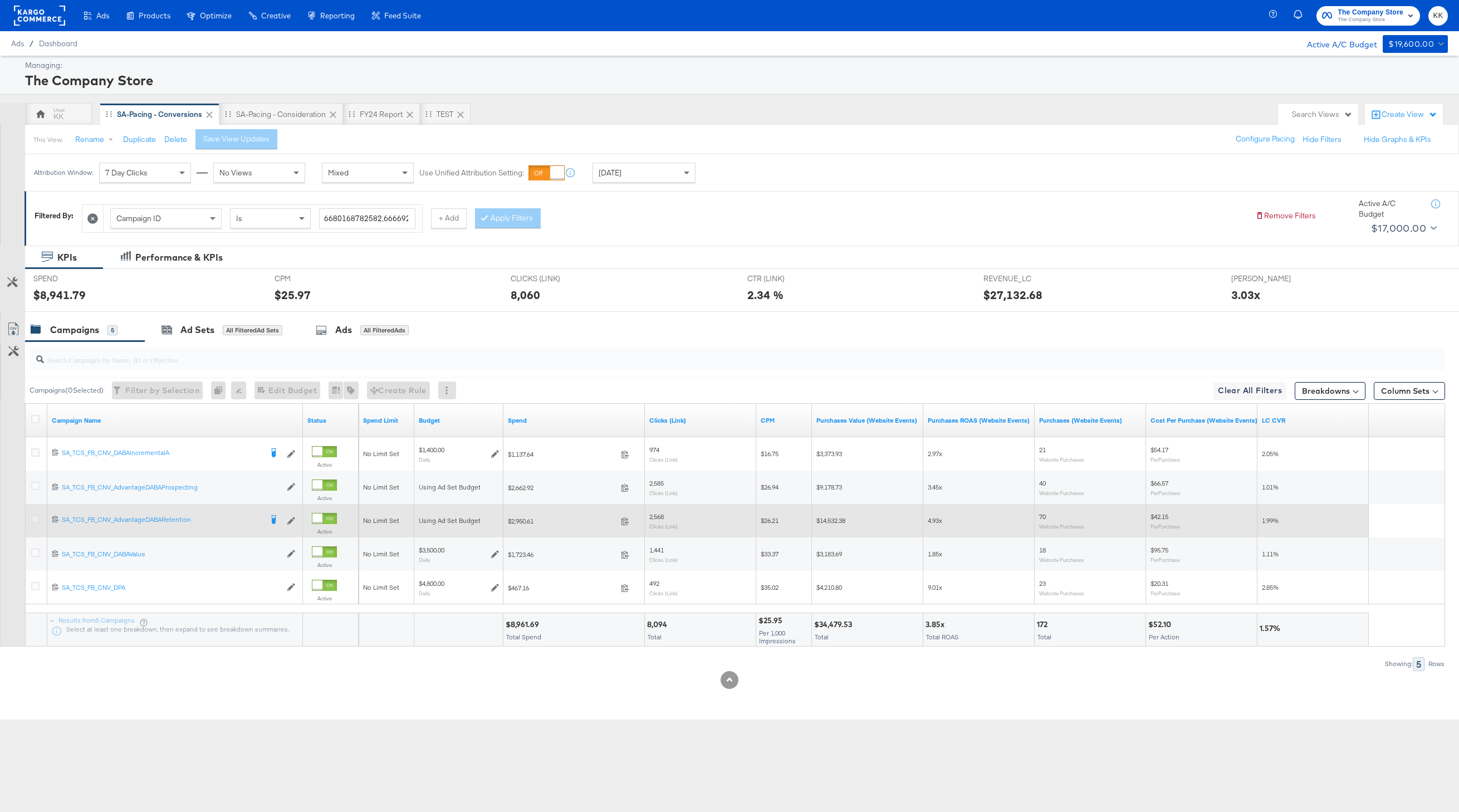
click at [34, 520] on icon at bounding box center [35, 520] width 9 height 9
click at [0, 0] on input "checkbox" at bounding box center [0, 0] width 0 height 0
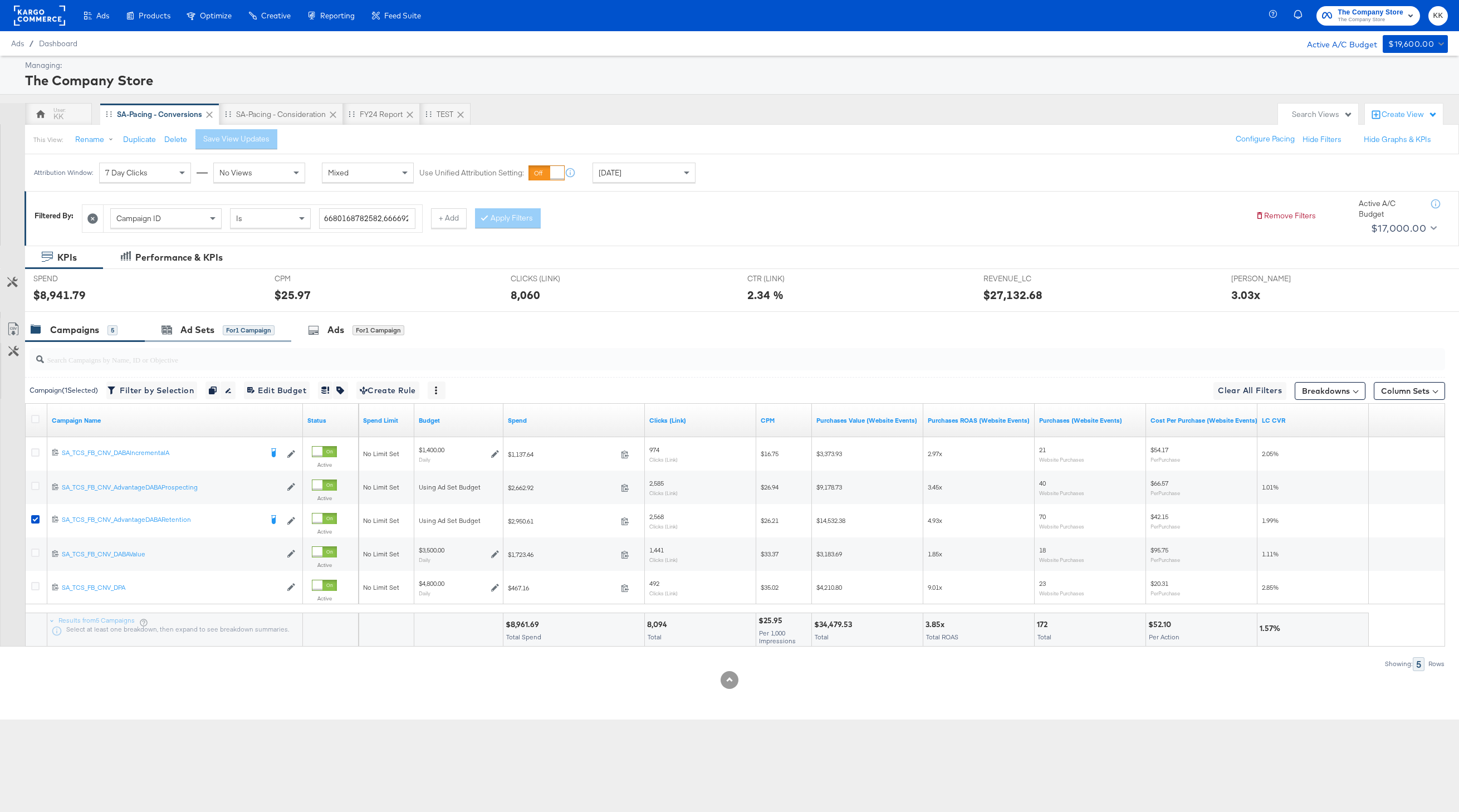
click at [194, 319] on div "Ad Sets for 1 Campaign" at bounding box center [218, 330] width 146 height 24
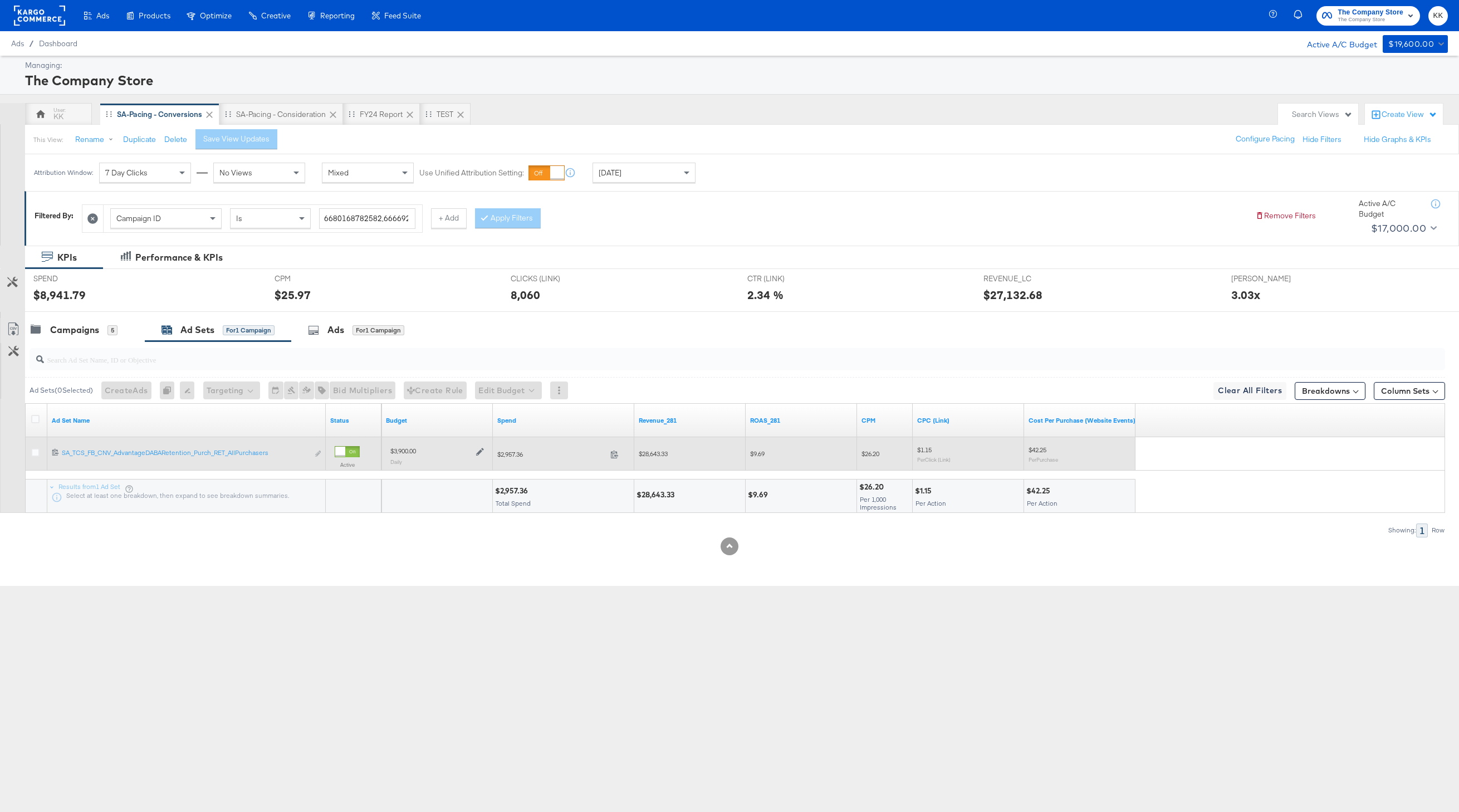
click at [485, 449] on div "$3,900.00 Daily" at bounding box center [437, 455] width 102 height 28
click at [477, 453] on icon at bounding box center [480, 452] width 8 height 8
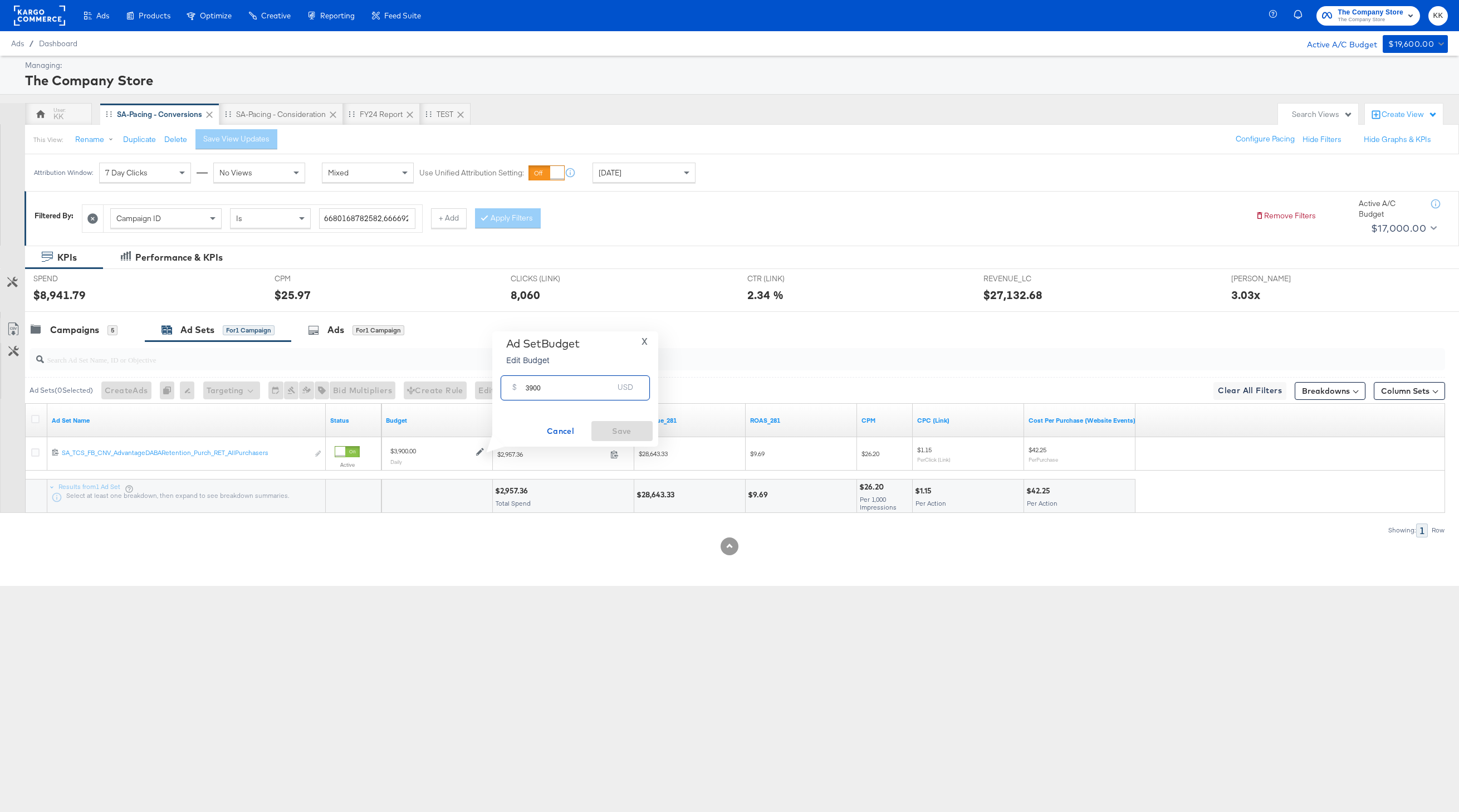
click at [531, 387] on input "3900" at bounding box center [570, 383] width 88 height 24
type input "3500"
click at [616, 431] on span "Save" at bounding box center [622, 431] width 53 height 14
click at [91, 327] on div "Campaigns" at bounding box center [75, 330] width 49 height 13
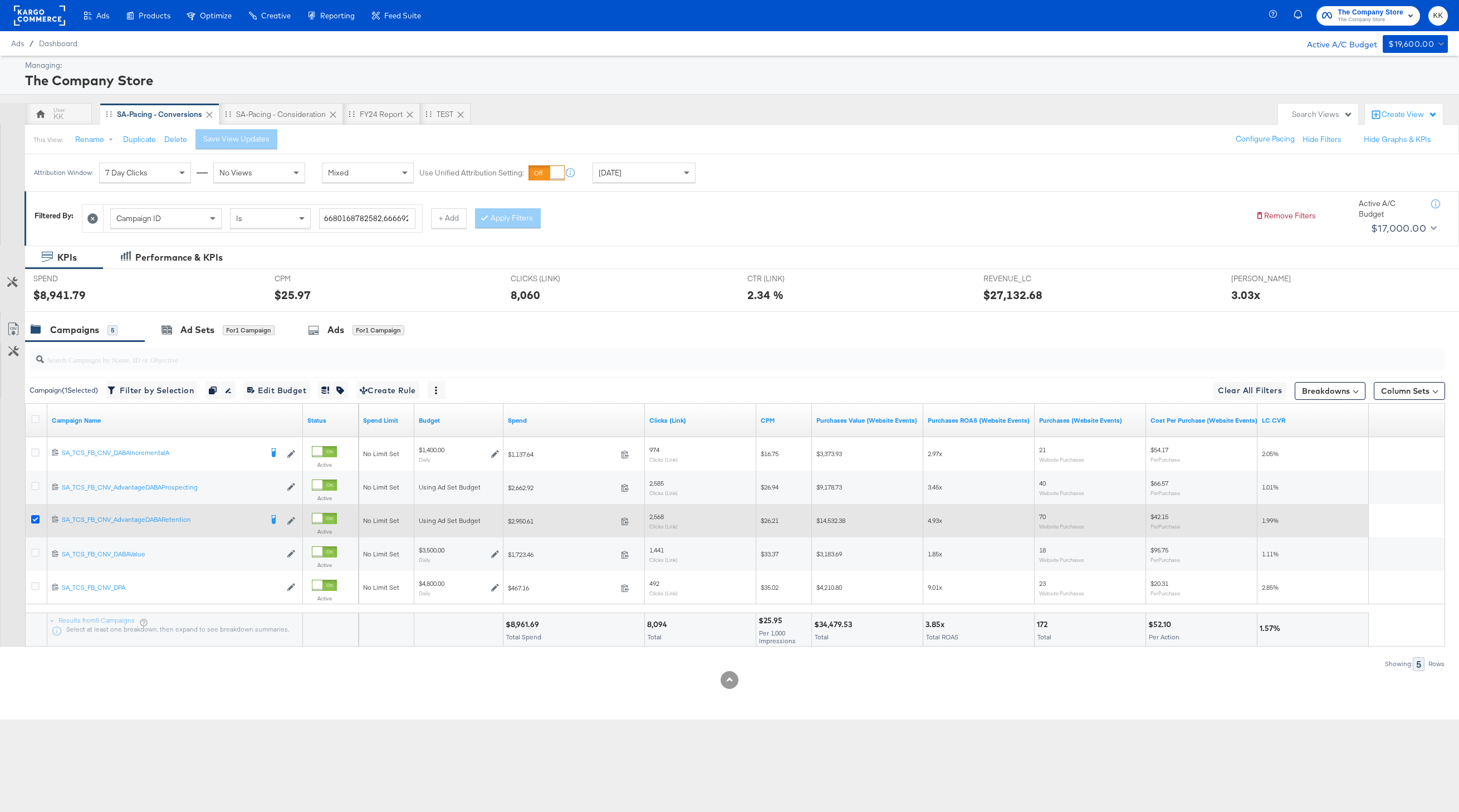
click at [33, 518] on icon at bounding box center [35, 520] width 9 height 9
click at [0, 0] on input "checkbox" at bounding box center [0, 0] width 0 height 0
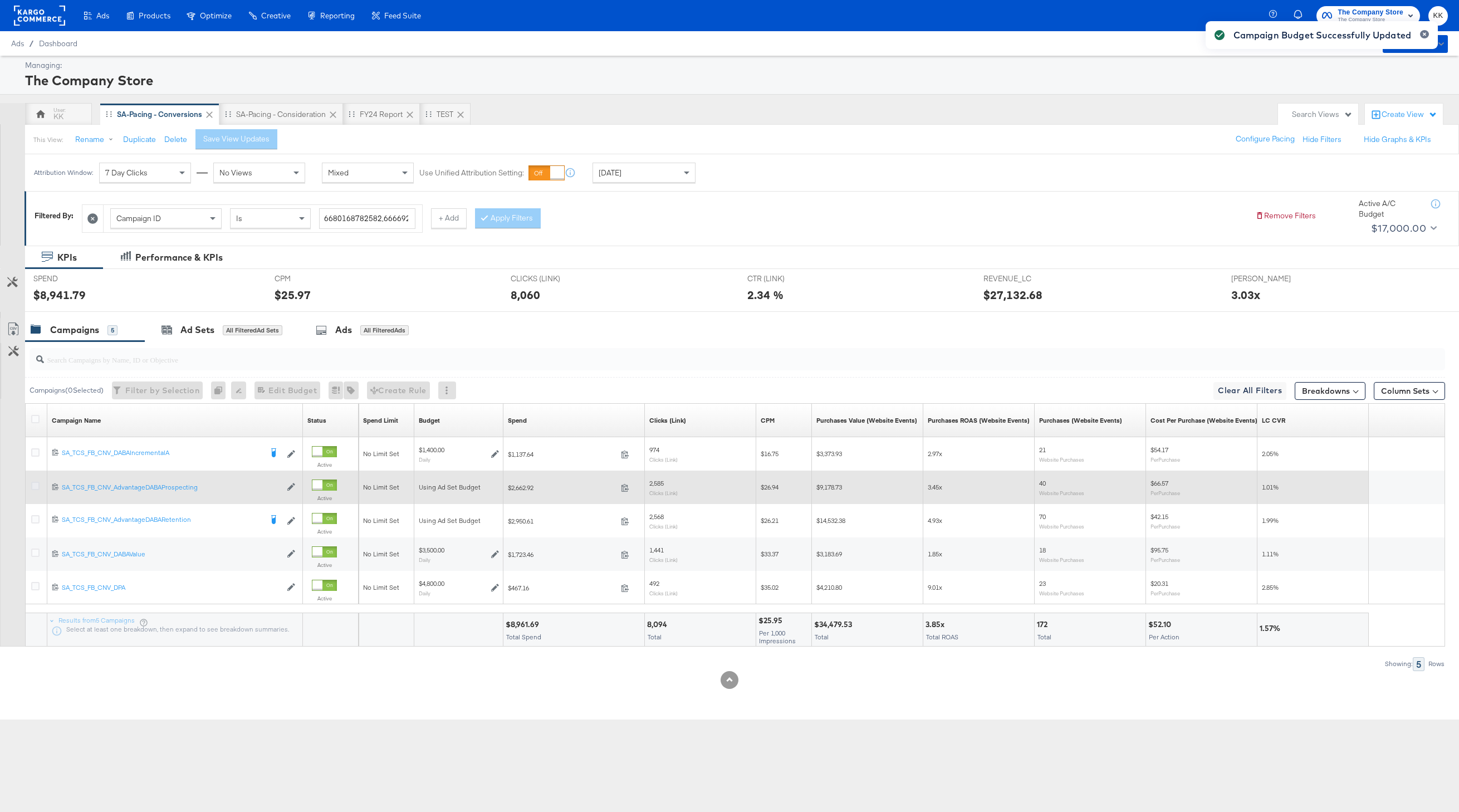
click at [37, 483] on icon at bounding box center [35, 486] width 9 height 9
click at [0, 0] on input "checkbox" at bounding box center [0, 0] width 0 height 0
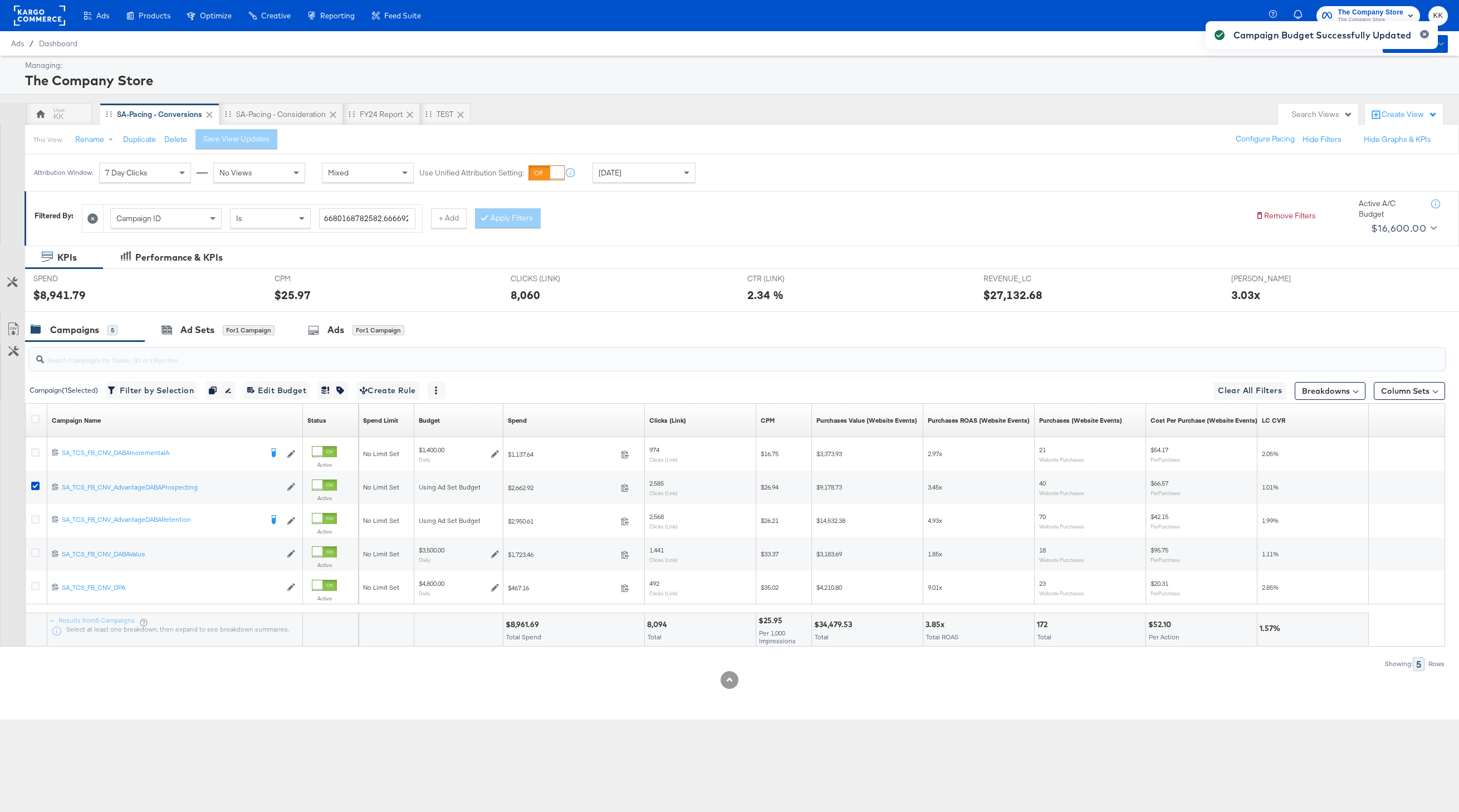
click at [230, 363] on input "search" at bounding box center [678, 354] width 1268 height 21
click at [217, 332] on div "Ad Sets for 1 Campaign" at bounding box center [218, 330] width 113 height 13
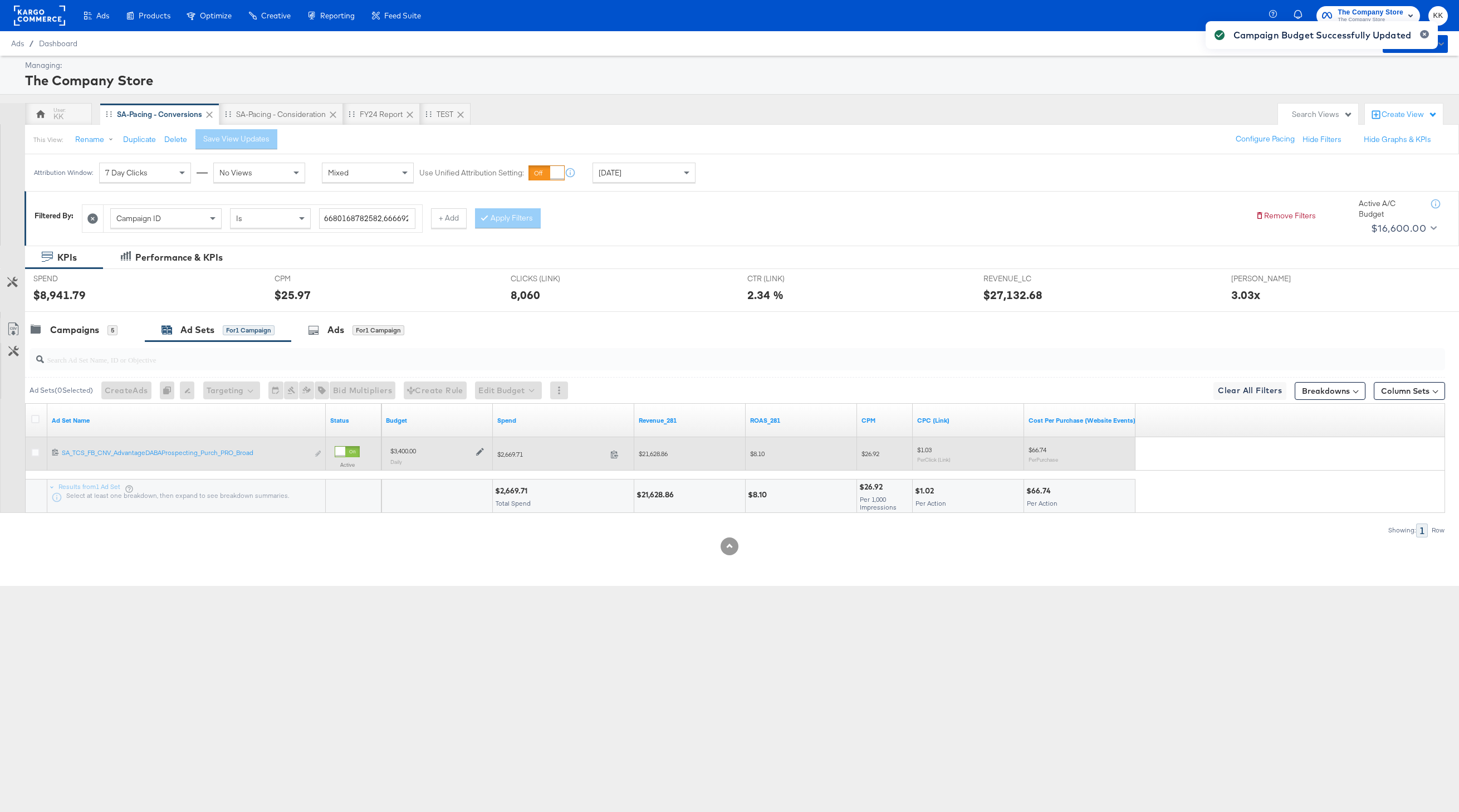
click at [481, 453] on icon at bounding box center [480, 452] width 8 height 8
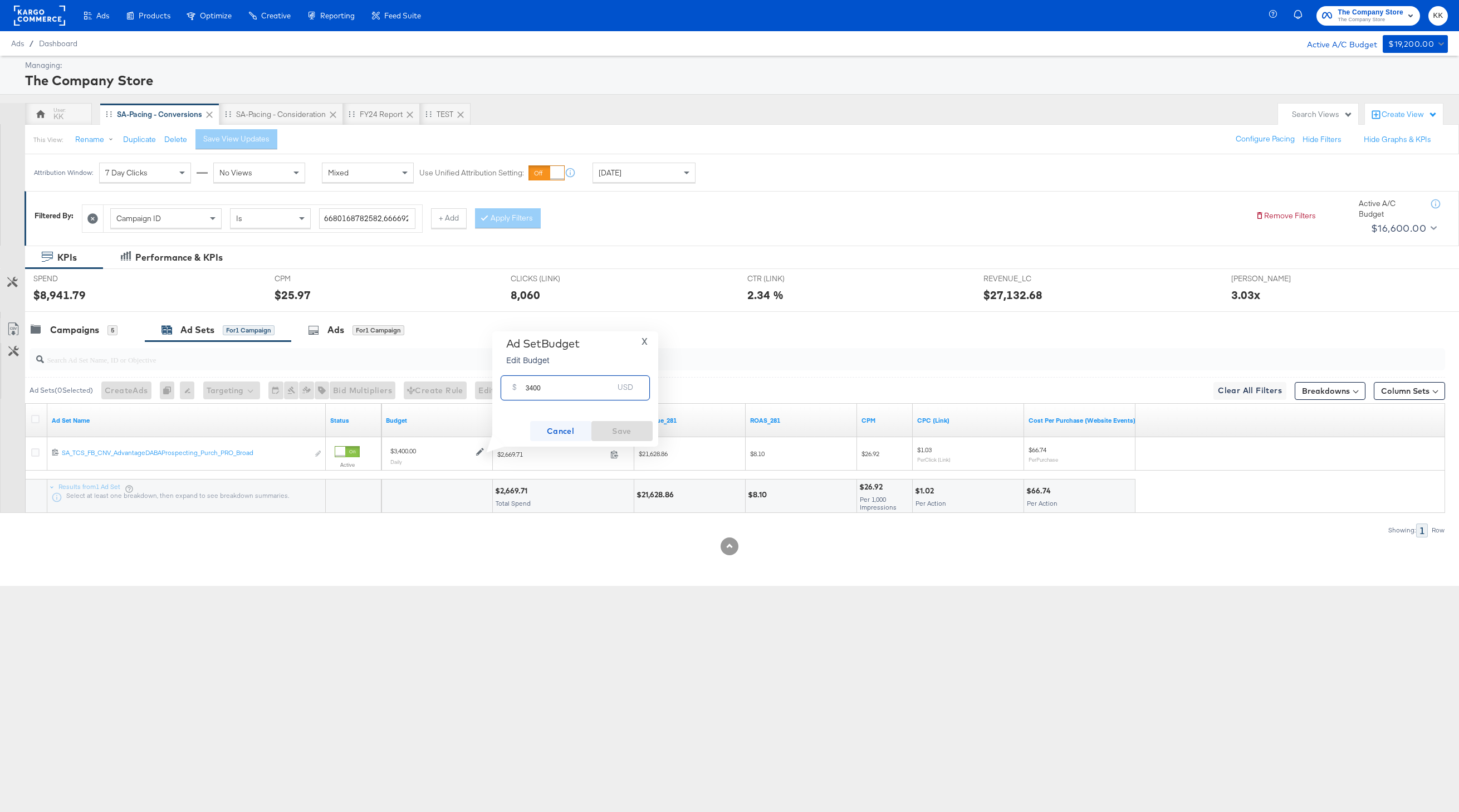
drag, startPoint x: 532, startPoint y: 387, endPoint x: 532, endPoint y: 424, distance: 37.0
click at [532, 389] on input "3400" at bounding box center [570, 383] width 88 height 24
type input "3900"
click at [618, 436] on span "Save" at bounding box center [622, 431] width 53 height 14
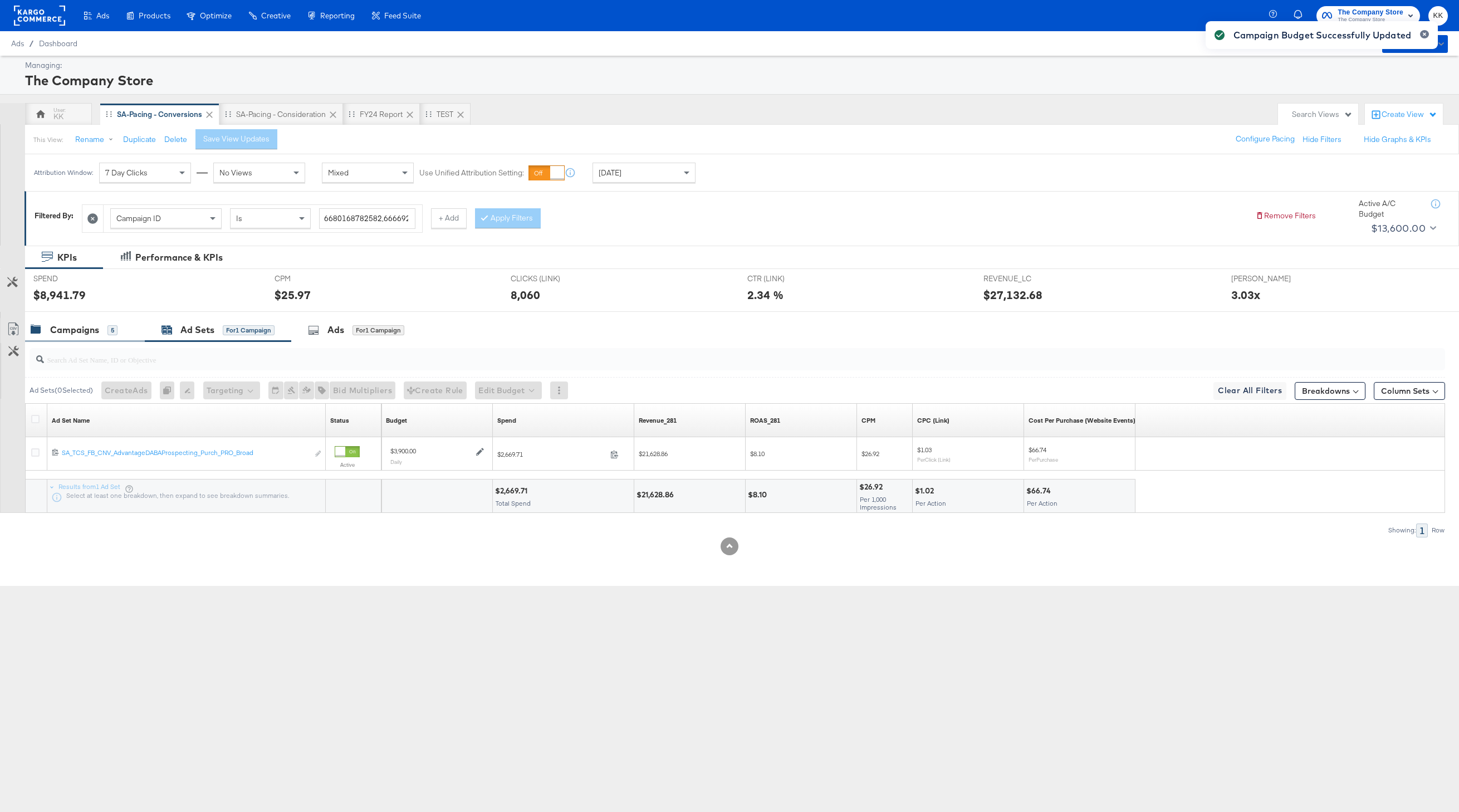
click at [90, 329] on div "Campaigns" at bounding box center [75, 330] width 49 height 13
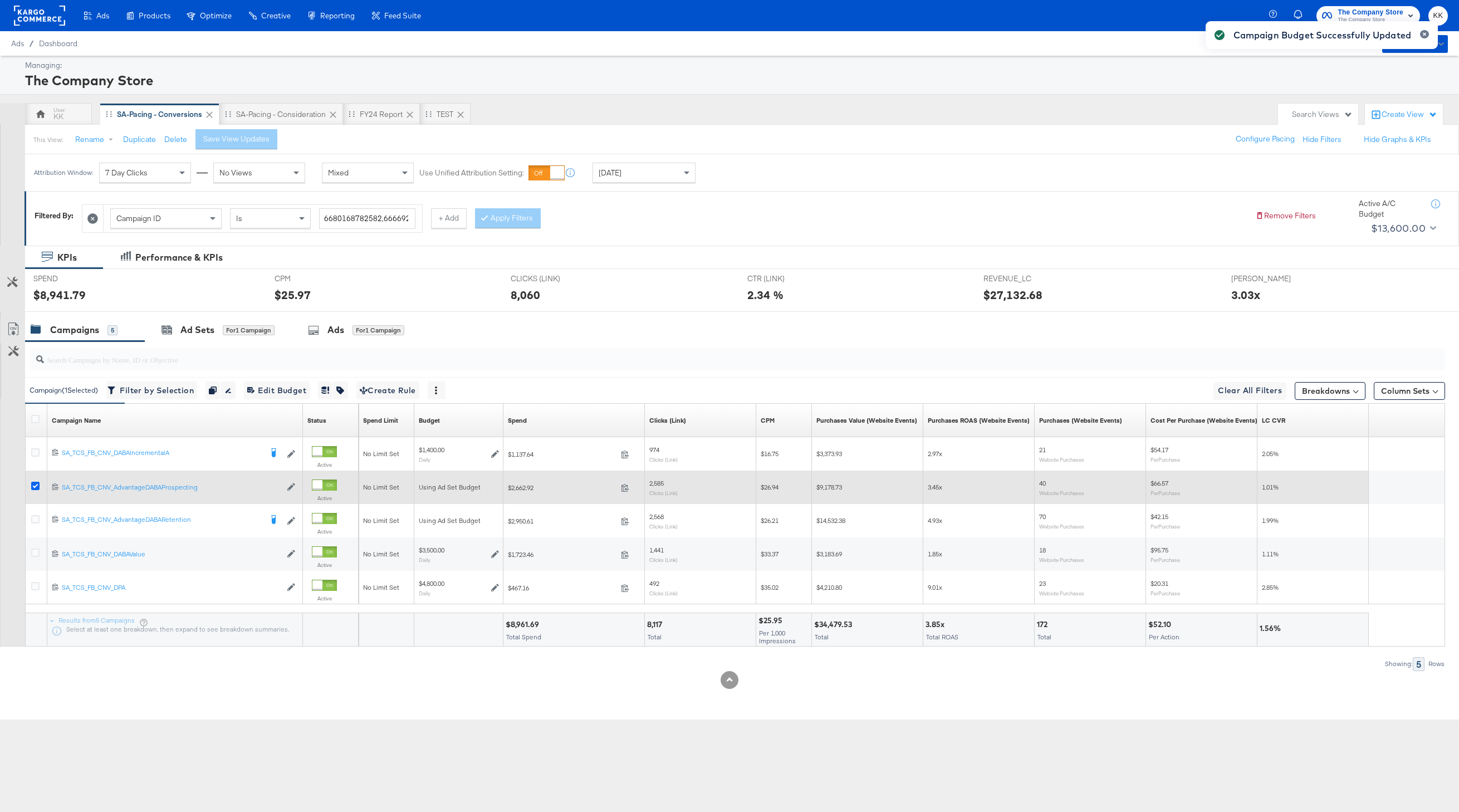
click at [35, 485] on icon at bounding box center [35, 486] width 9 height 9
click at [0, 0] on input "checkbox" at bounding box center [0, 0] width 0 height 0
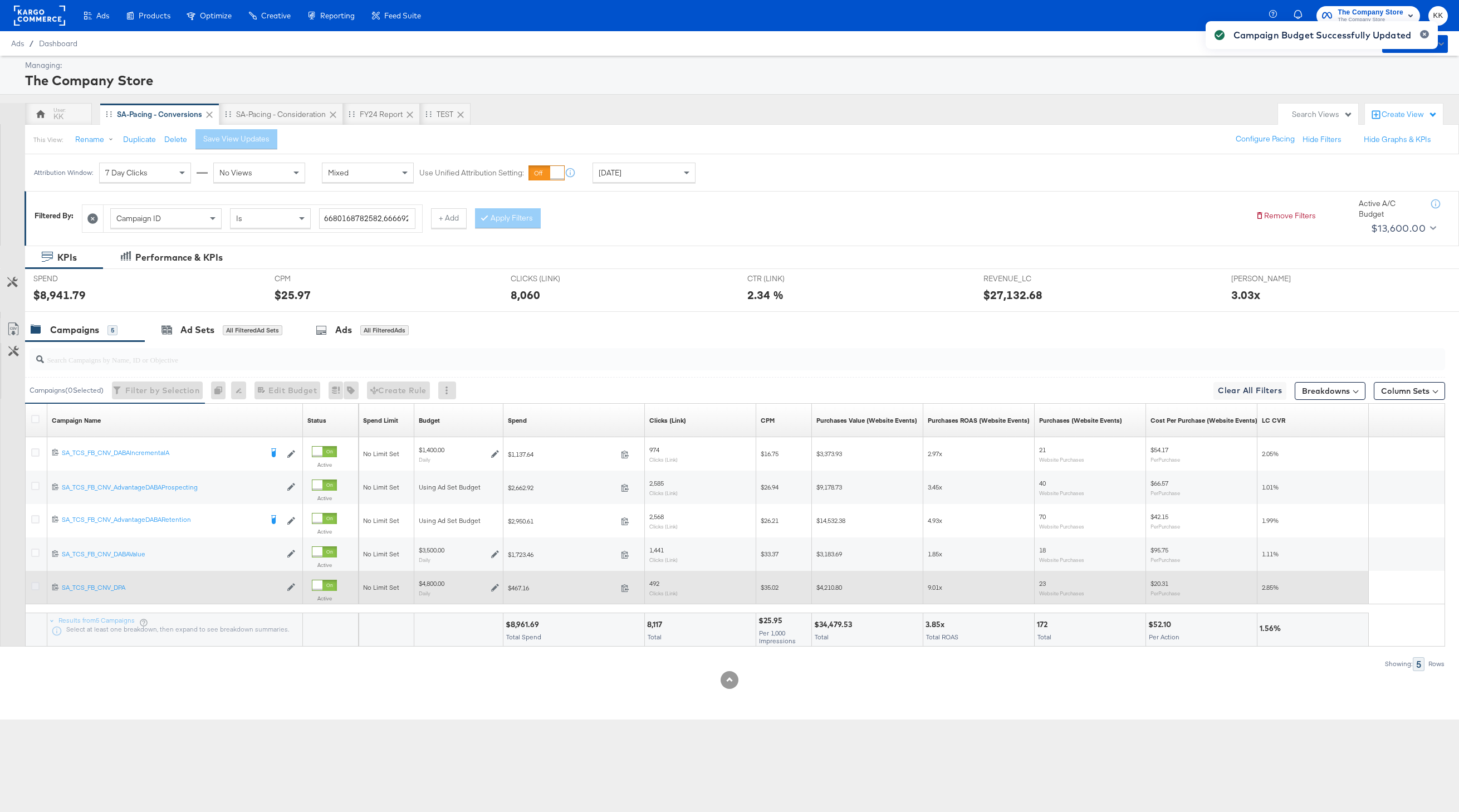
click at [37, 585] on icon at bounding box center [35, 586] width 9 height 9
click at [0, 0] on input "checkbox" at bounding box center [0, 0] width 0 height 0
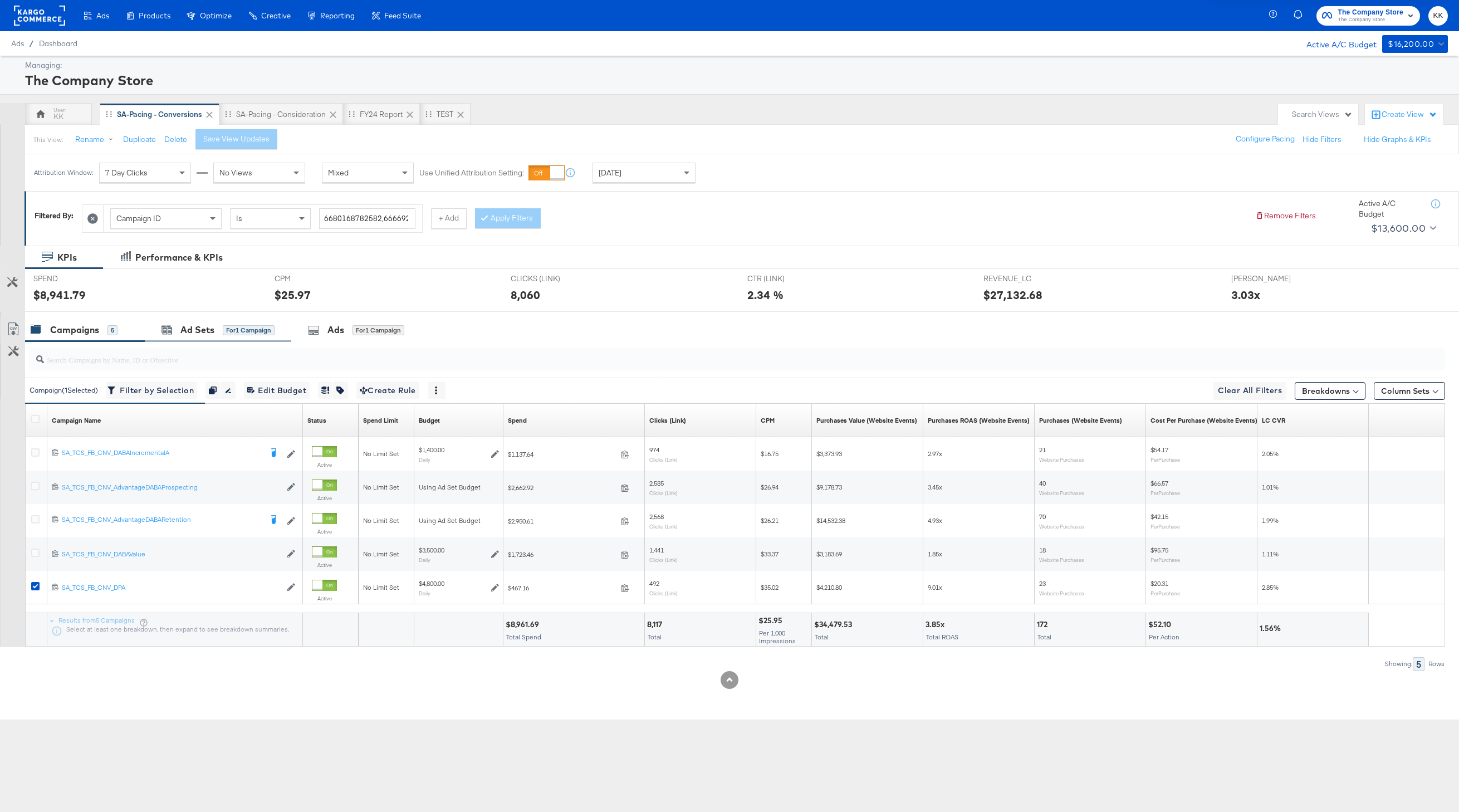
click at [184, 323] on div "Ad Sets for 1 Campaign" at bounding box center [218, 330] width 146 height 24
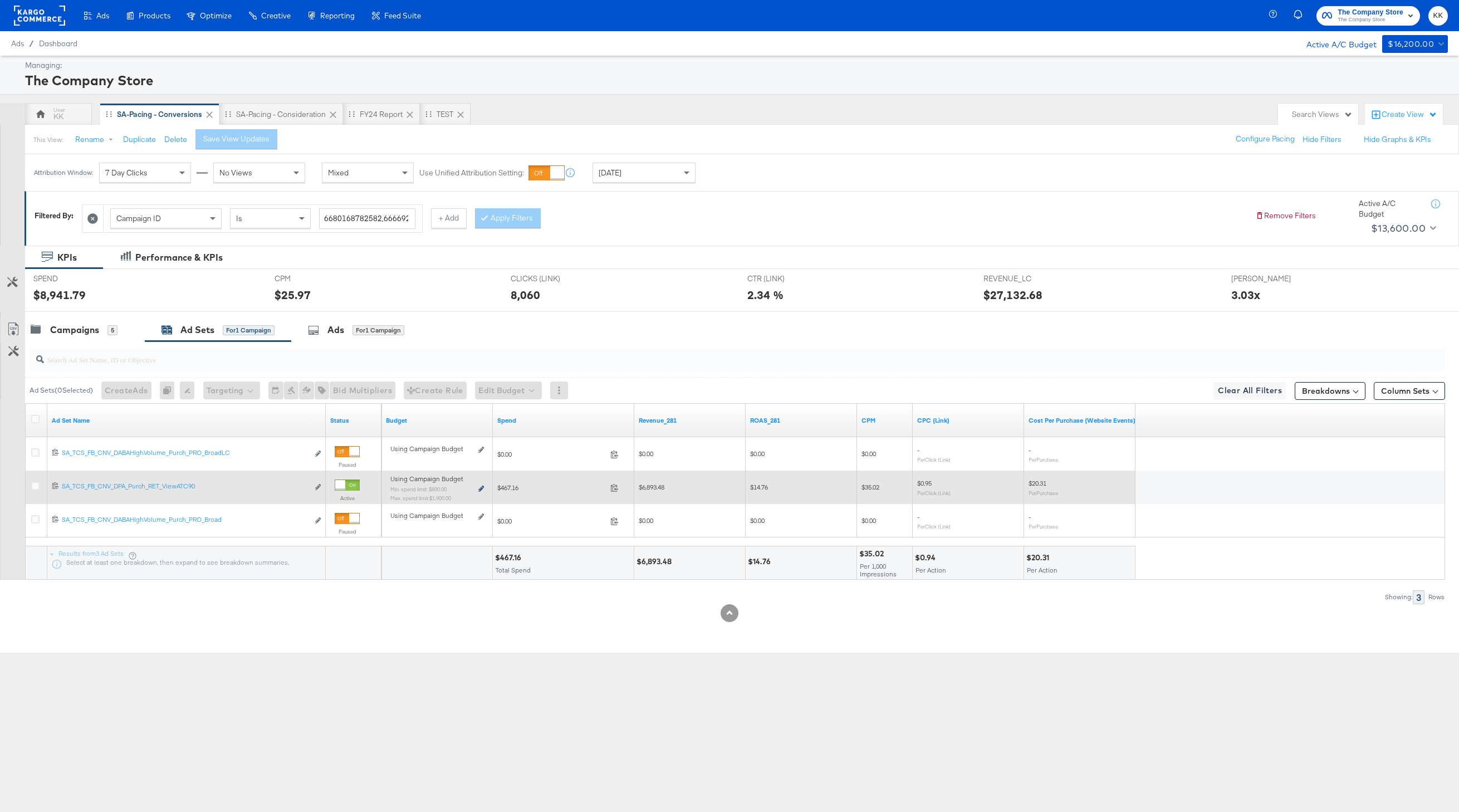
click at [480, 490] on icon at bounding box center [481, 489] width 6 height 6
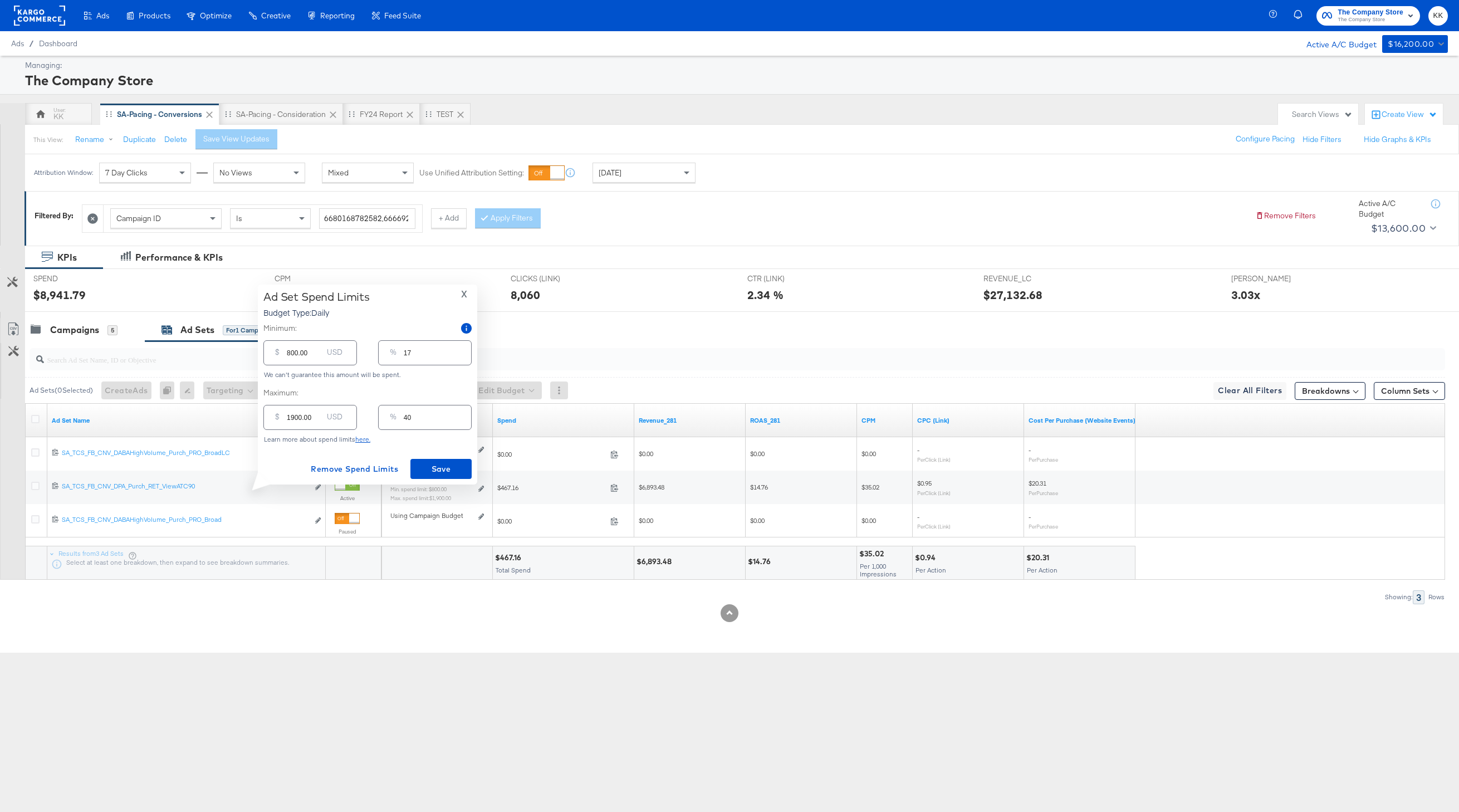
click at [293, 417] on input "1900.00" at bounding box center [305, 412] width 35 height 24
click at [289, 352] on input "800.00" at bounding box center [305, 348] width 35 height 24
type input "00.00"
type input "0"
type input "100.00"
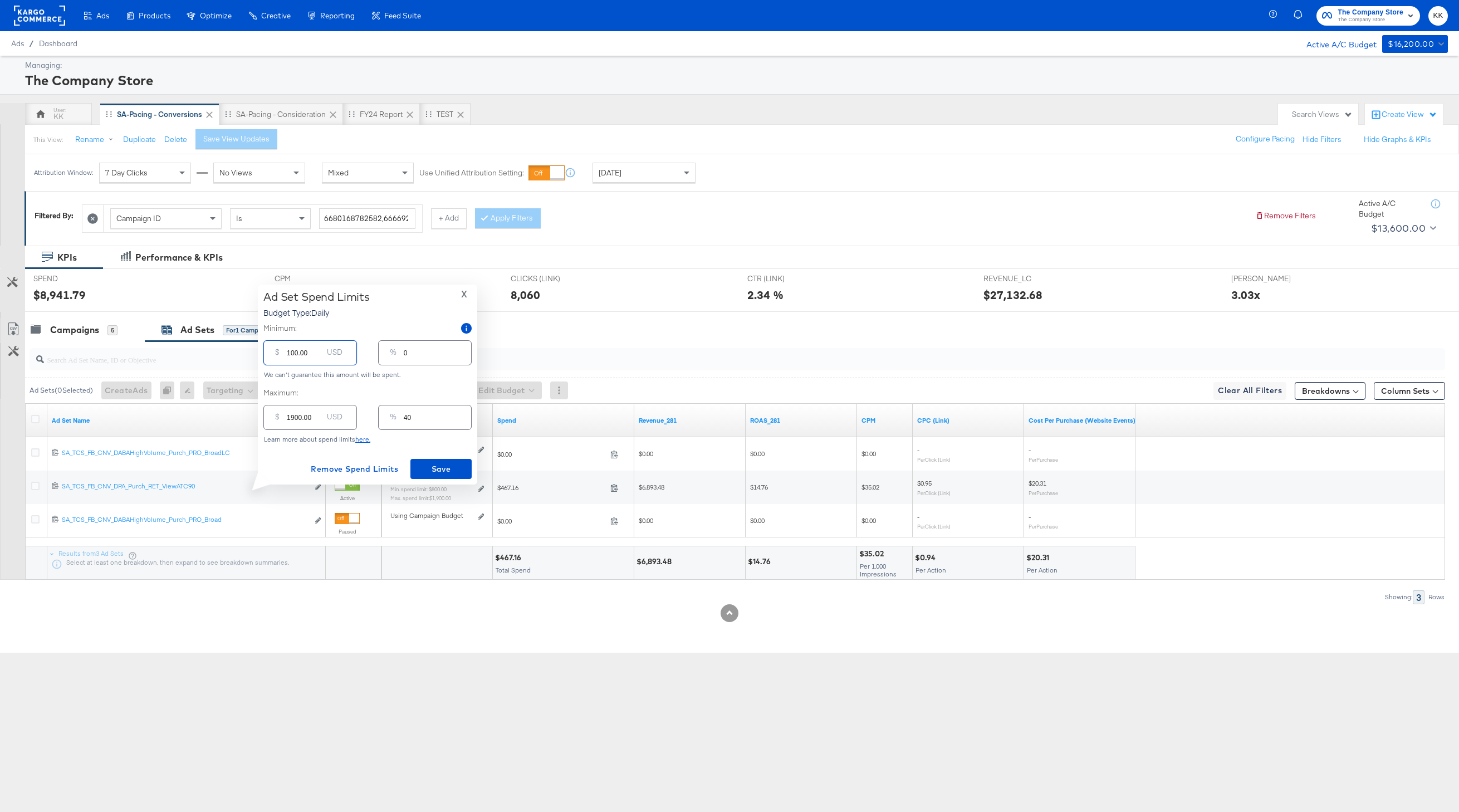
type input "2"
type input "1000.00"
type input "21"
type input "1000.00"
click at [436, 472] on span "Save" at bounding box center [441, 469] width 53 height 14
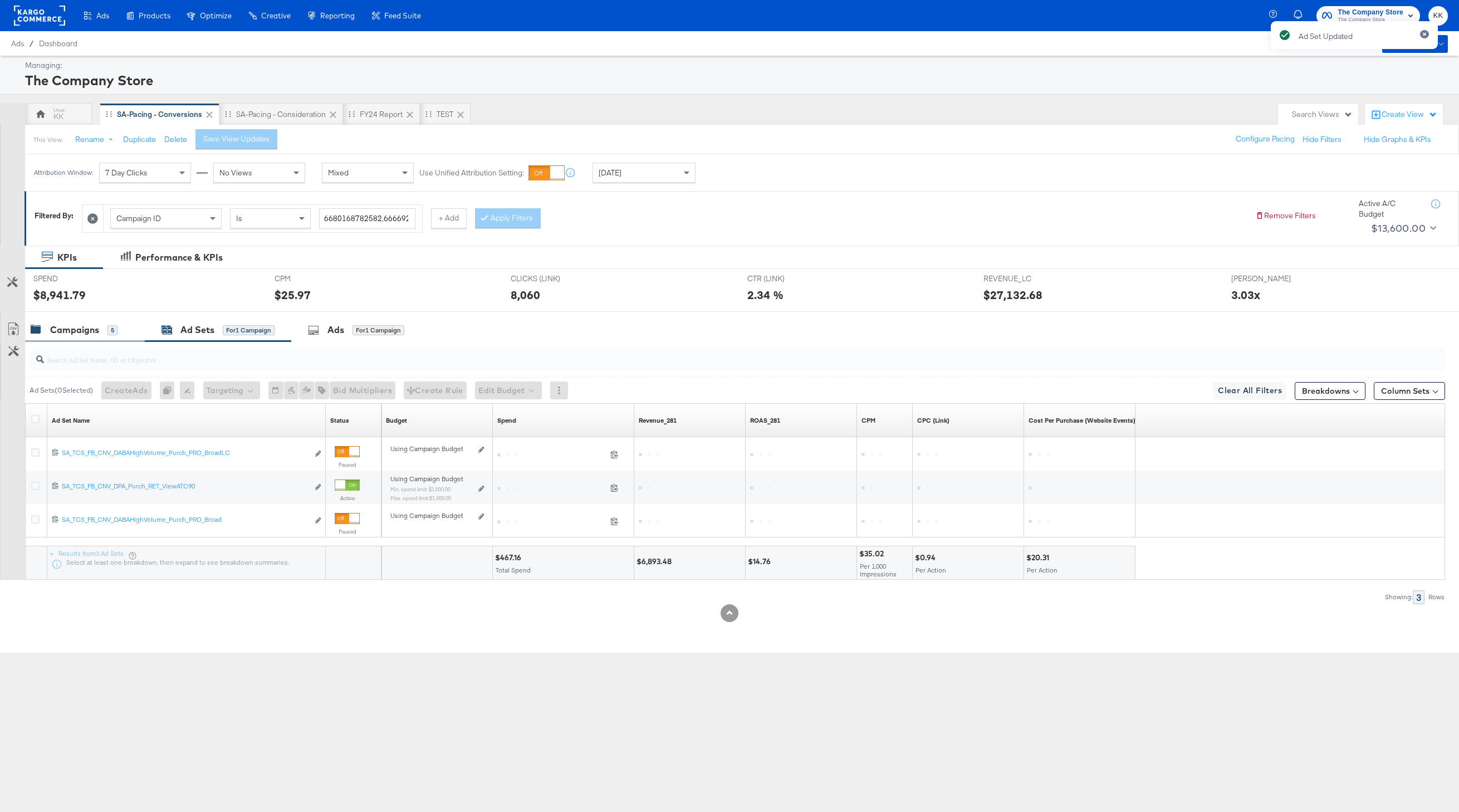
click at [91, 333] on div "Campaigns" at bounding box center [75, 330] width 49 height 13
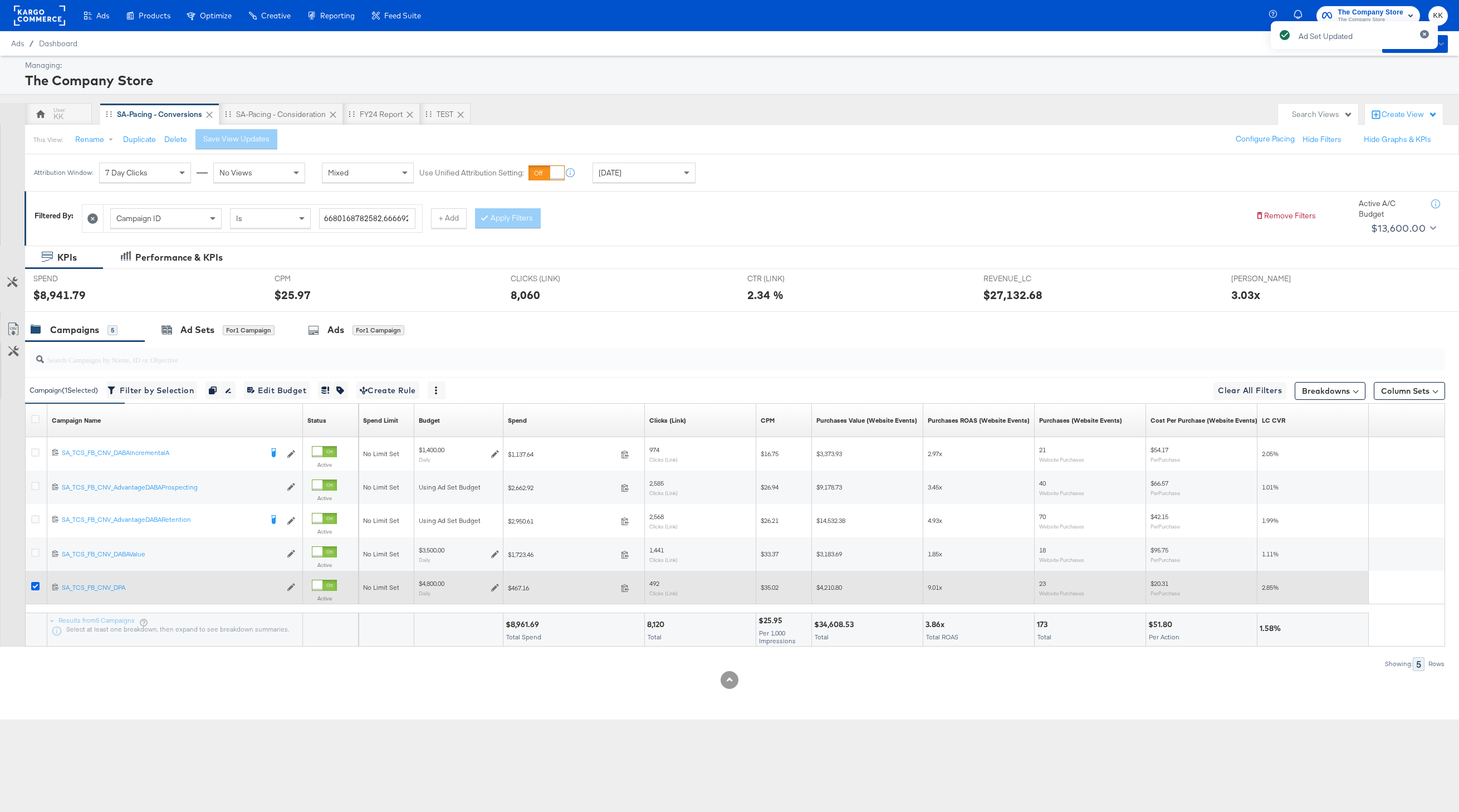
click at [34, 585] on icon at bounding box center [35, 586] width 9 height 9
click at [0, 0] on input "checkbox" at bounding box center [0, 0] width 0 height 0
